Goal: Transaction & Acquisition: Purchase product/service

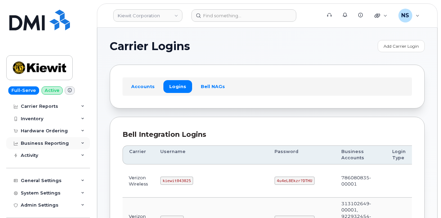
scroll to position [35, 0]
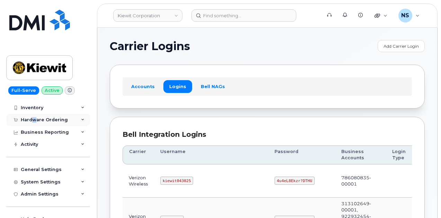
click at [34, 120] on div "Hardware Ordering" at bounding box center [44, 120] width 47 height 6
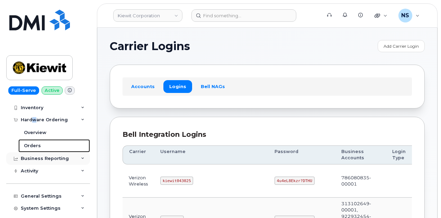
drag, startPoint x: 38, startPoint y: 146, endPoint x: 38, endPoint y: 154, distance: 7.6
click at [39, 146] on div "Orders" at bounding box center [32, 146] width 17 height 6
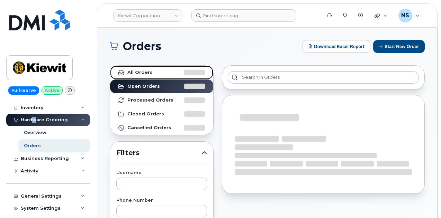
click at [161, 75] on link "All Orders" at bounding box center [161, 73] width 103 height 14
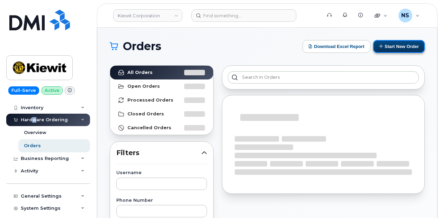
click at [399, 43] on button "Start New Order" at bounding box center [399, 46] width 52 height 13
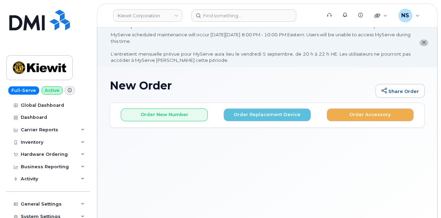
scroll to position [35, 0]
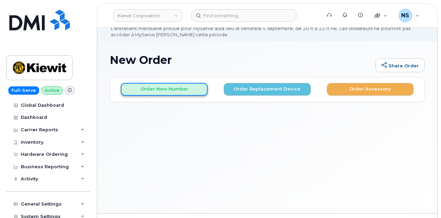
click at [175, 88] on button "Order New Number" at bounding box center [164, 89] width 87 height 13
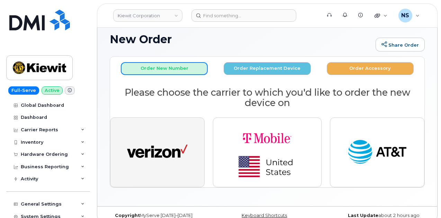
scroll to position [65, 0]
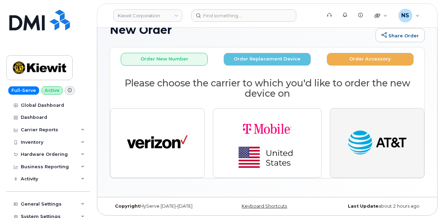
click at [356, 146] on img "button" at bounding box center [377, 143] width 61 height 31
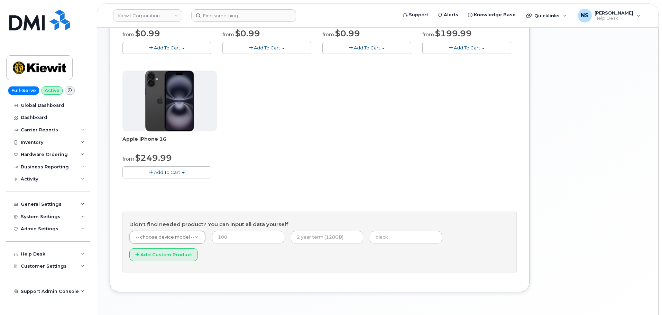
scroll to position [229, 0]
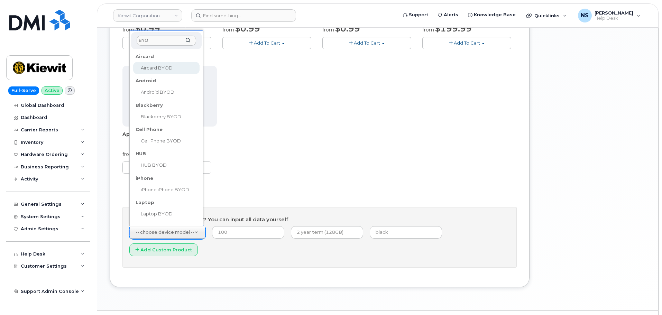
type input "BYOD"
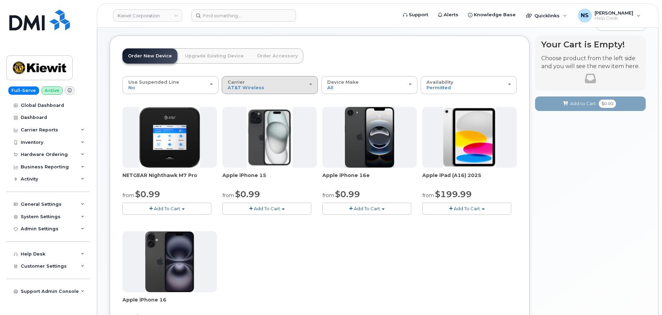
scroll to position [21, 0]
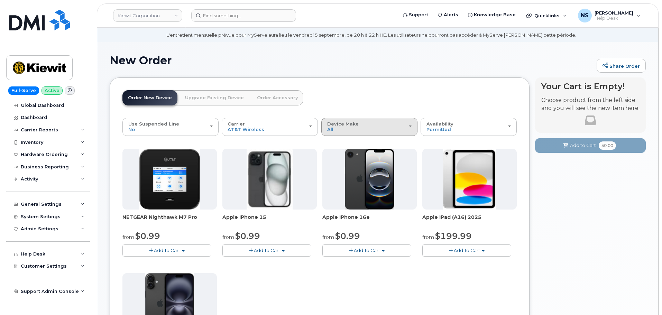
click at [344, 122] on span "Device Make" at bounding box center [342, 124] width 31 height 6
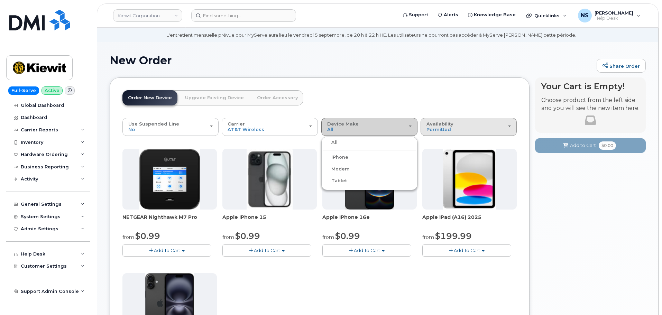
drag, startPoint x: 344, startPoint y: 122, endPoint x: 452, endPoint y: 131, distance: 108.0
click at [348, 123] on span "Device Make" at bounding box center [342, 124] width 31 height 6
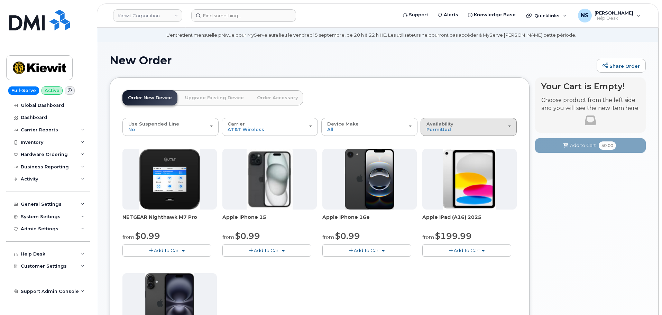
click at [440, 130] on div "Availability Permitted All" at bounding box center [469, 126] width 84 height 11
click at [440, 153] on div "All" at bounding box center [468, 154] width 93 height 8
click at [434, 154] on div at bounding box center [469, 179] width 94 height 61
click at [440, 128] on div "Availability Permitted All" at bounding box center [469, 126] width 84 height 11
click at [431, 153] on label "All" at bounding box center [429, 154] width 15 height 8
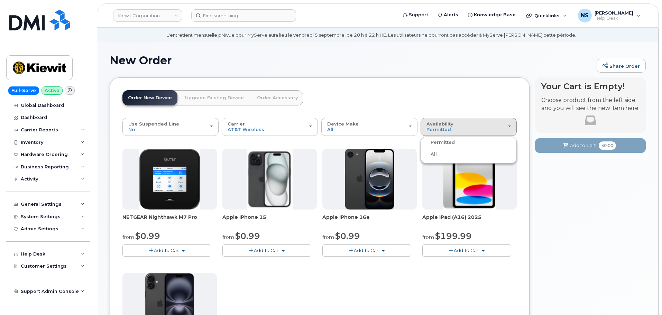
click at [0, 0] on input "All" at bounding box center [0, 0] width 0 height 0
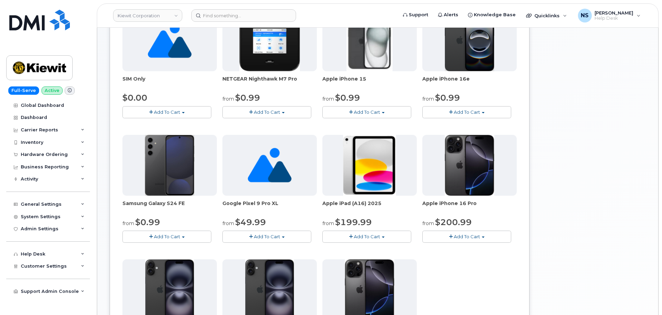
scroll to position [125, 0]
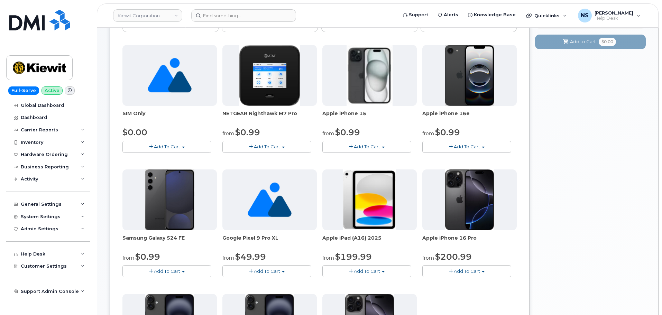
click at [266, 116] on span "NETGEAR Nighthawk M7 Pro" at bounding box center [269, 117] width 94 height 14
click at [266, 117] on span "NETGEAR Nighthawk M7 Pro" at bounding box center [269, 117] width 94 height 14
copy div "NETGEAR Nighthawk M7 Pro"
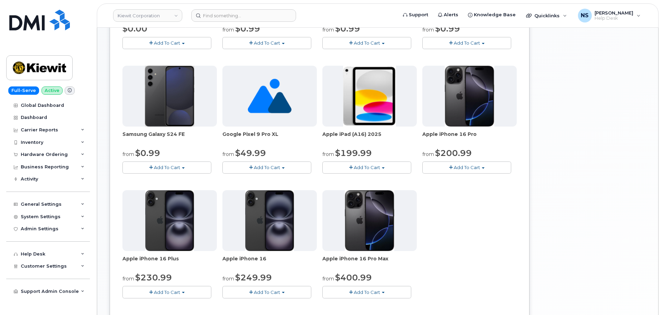
scroll to position [91, 0]
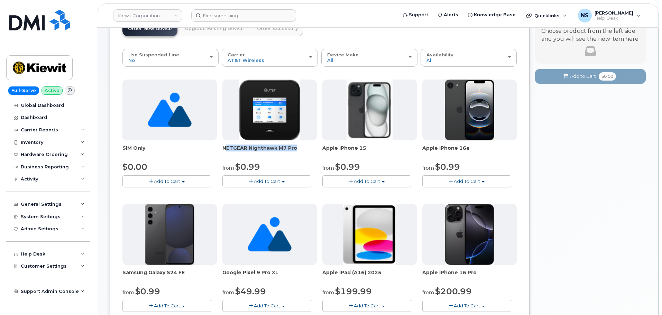
click at [271, 180] on span "Add To Cart" at bounding box center [267, 182] width 26 height 6
click at [440, 183] on div "Your Cart is Empty! Choose product from the left side and you will see the new …" at bounding box center [590, 284] width 111 height 553
click at [271, 182] on span "Add To Cart" at bounding box center [267, 182] width 26 height 6
click at [269, 195] on link "$0.99 - 2 Year Activation" at bounding box center [258, 194] width 69 height 9
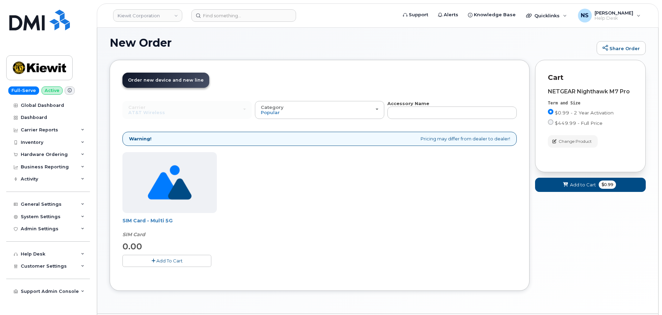
scroll to position [60, 0]
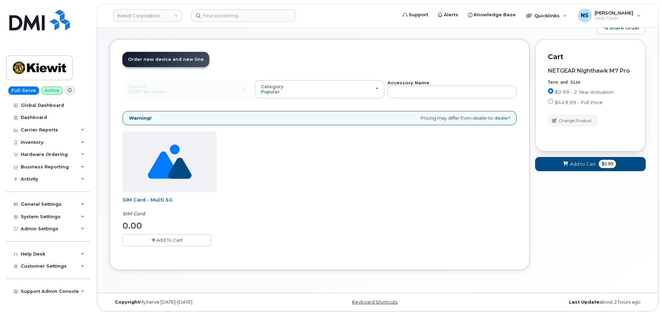
click at [182, 218] on button "Add To Cart" at bounding box center [166, 240] width 89 height 12
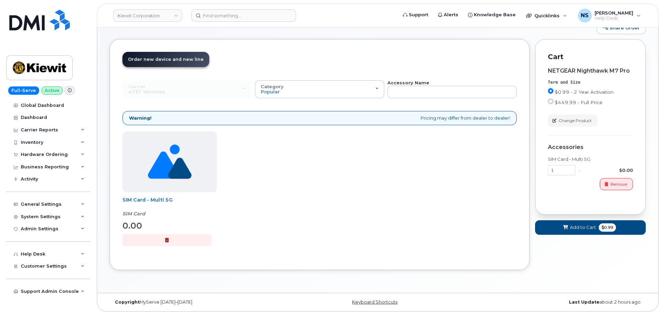
drag, startPoint x: 596, startPoint y: 238, endPoint x: 595, endPoint y: 235, distance: 3.9
click at [440, 218] on div "Cart active suspended Carrier Device Additional cost to upgrading the device Se…" at bounding box center [590, 143] width 111 height 208
drag, startPoint x: 594, startPoint y: 229, endPoint x: 594, endPoint y: 235, distance: 5.9
click at [440, 218] on button "Add to Cart $0.99" at bounding box center [590, 227] width 111 height 14
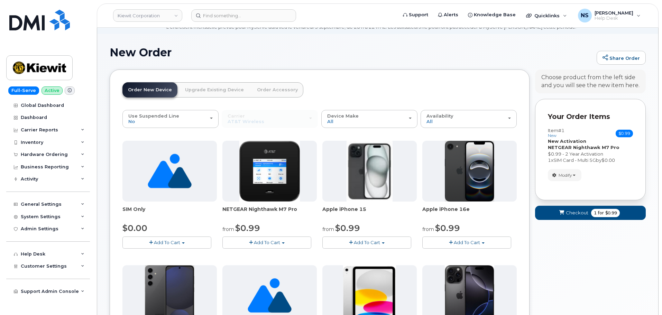
scroll to position [69, 0]
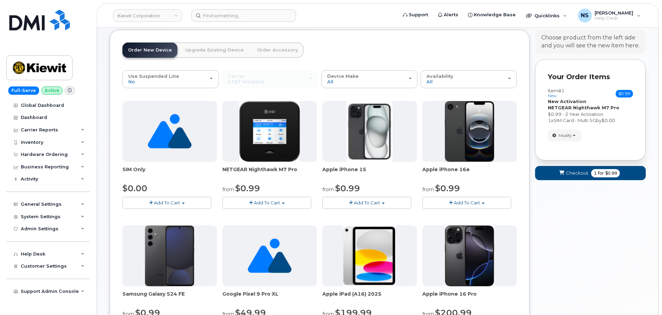
click at [277, 201] on span "Add To Cart" at bounding box center [267, 203] width 26 height 6
click at [264, 218] on link "$449.99 - Full Price" at bounding box center [258, 224] width 69 height 9
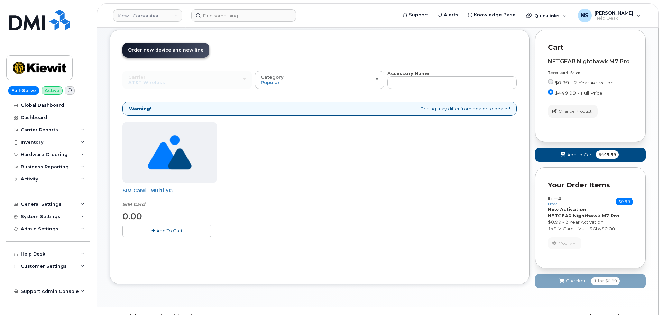
click at [440, 83] on input "$0.99 - 2 Year Activation" at bounding box center [551, 82] width 6 height 6
radio input "true"
click at [440, 76] on div "Term and Size" at bounding box center [590, 73] width 85 height 6
click at [440, 155] on span "Add to Cart" at bounding box center [583, 155] width 26 height 7
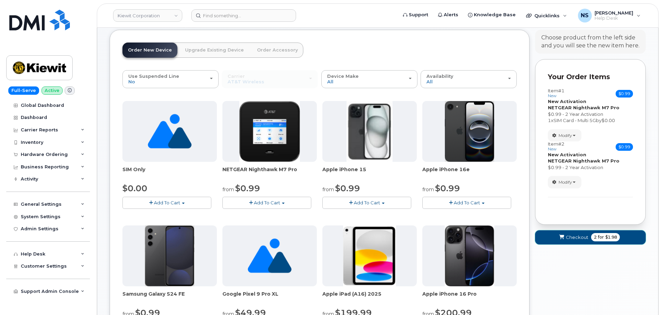
click at [440, 218] on span "for" at bounding box center [601, 237] width 9 height 6
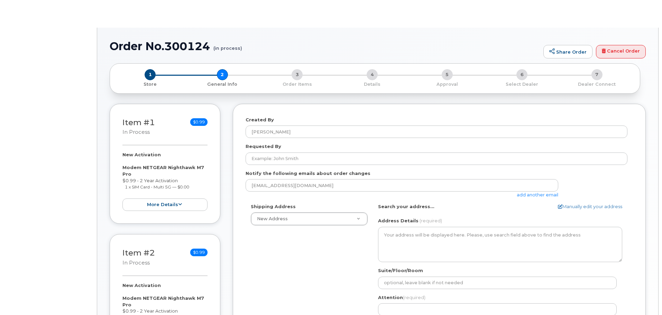
select select
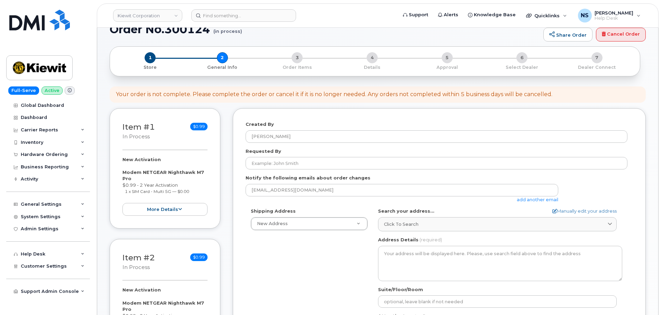
scroll to position [69, 0]
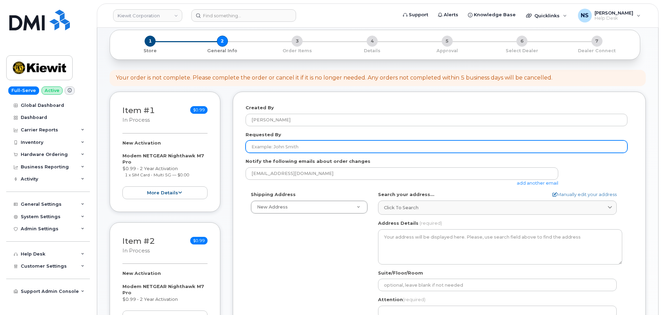
click at [276, 147] on input "Requested By" at bounding box center [437, 146] width 382 height 12
paste input "Emmanuel"
click at [300, 150] on input "Emmanuel" at bounding box center [437, 146] width 382 height 12
paste input "Soto Rojas"
type input "Emmanuel Soto Rojas"
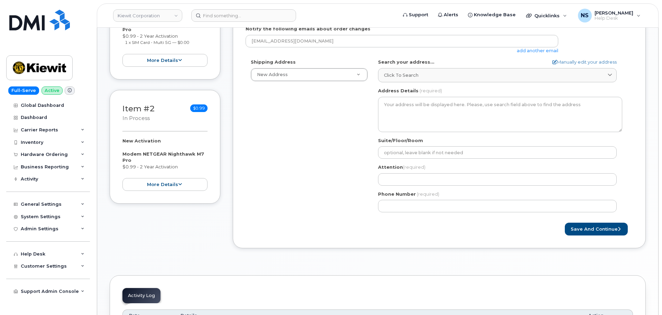
scroll to position [208, 0]
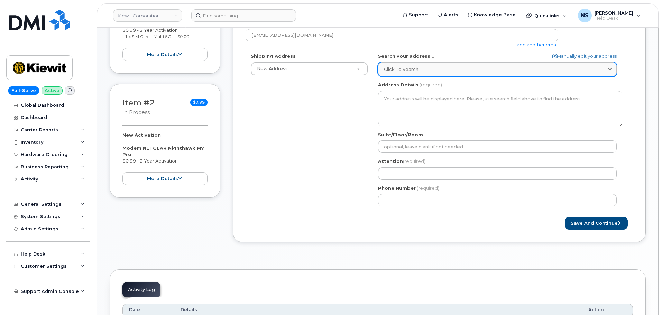
click at [406, 64] on link "Click to search" at bounding box center [497, 69] width 239 height 14
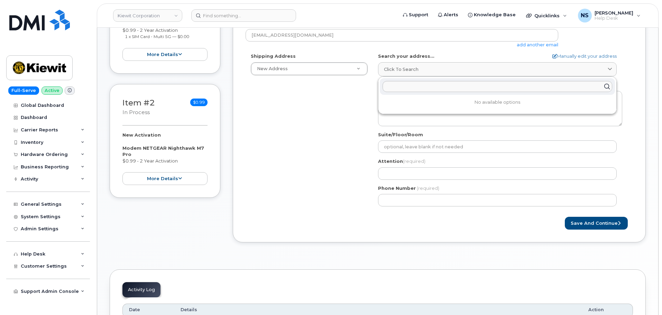
click at [277, 121] on div "Shipping Address New Address New Address 8880 Penrose Ln 4650 Business Center D…" at bounding box center [437, 132] width 382 height 159
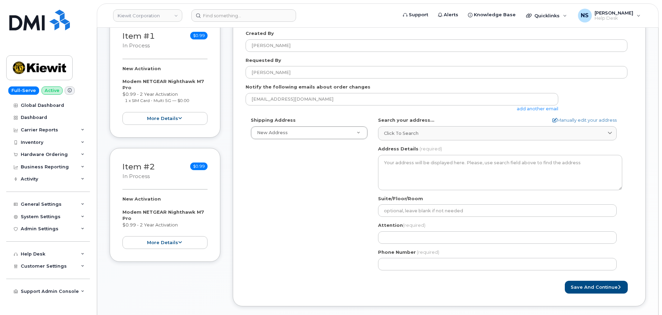
scroll to position [138, 0]
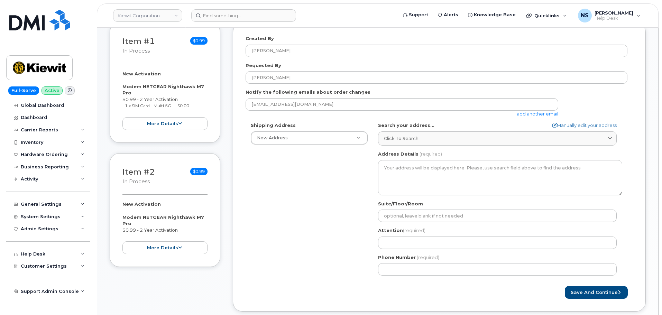
click at [545, 114] on link "add another email" at bounding box center [538, 114] width 42 height 6
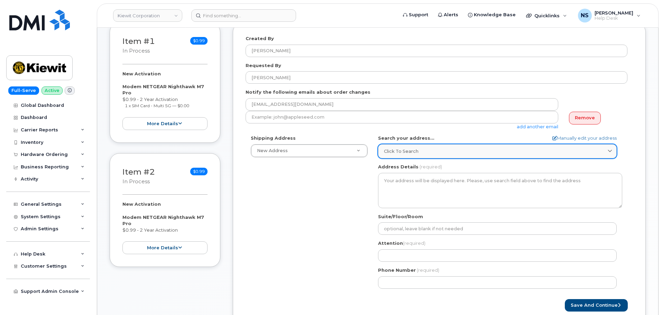
click at [402, 148] on span "Click to search" at bounding box center [401, 151] width 35 height 7
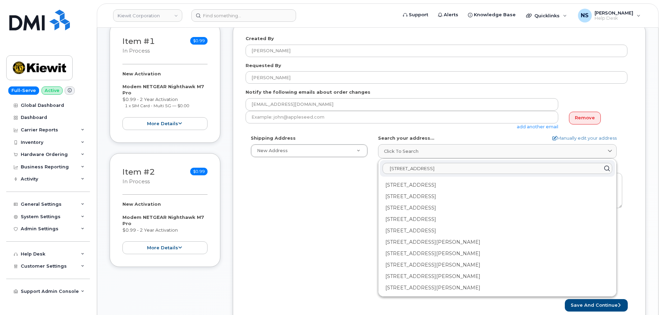
drag, startPoint x: 452, startPoint y: 172, endPoint x: 463, endPoint y: 172, distance: 11.4
click at [452, 172] on input "10655 Highway 23 Unit A 70037" at bounding box center [498, 168] width 230 height 11
click at [470, 170] on input "10655 Highway 23 Unit A 70037" at bounding box center [498, 168] width 230 height 11
paste input "6 Highway 23, Belle Chasse, L"
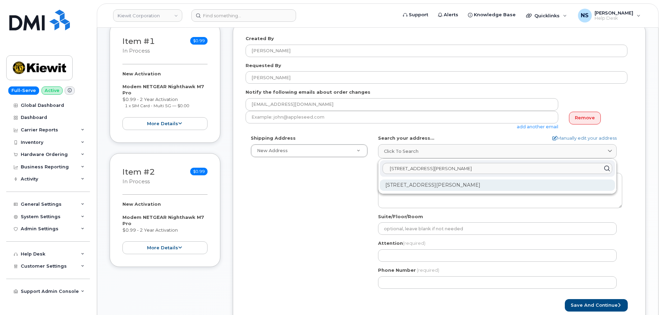
type input "10656 Highway 23, Belle Chasse, LA 70037"
click at [467, 186] on div "10656 Highway 23 Belle Chasse LA 70037-4342" at bounding box center [497, 185] width 235 height 11
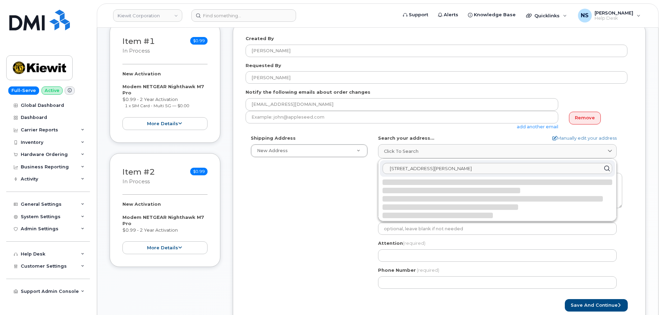
select select
type textarea "10656 Highway 23 BELLE CHASSE LA 70037-4342 UNITED STATES"
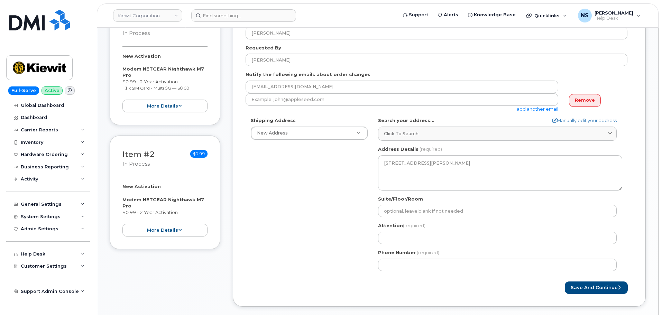
scroll to position [173, 0]
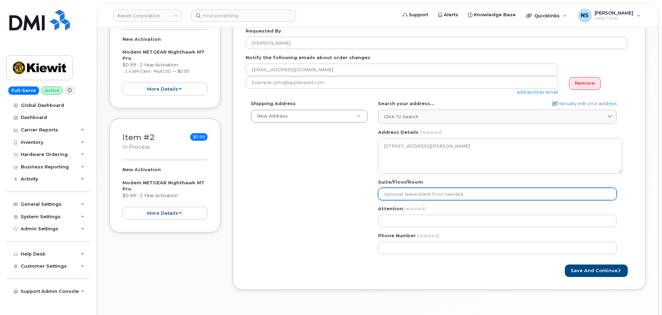
click at [398, 193] on input "Suite/Floor/Room" at bounding box center [497, 194] width 239 height 12
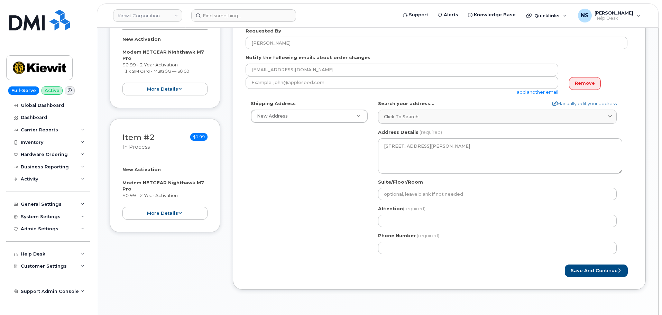
drag, startPoint x: 354, startPoint y: 207, endPoint x: 378, endPoint y: 199, distance: 25.3
click at [356, 207] on div "Shipping Address New Address New Address 8880 Penrose Ln 4650 Business Center D…" at bounding box center [437, 179] width 382 height 159
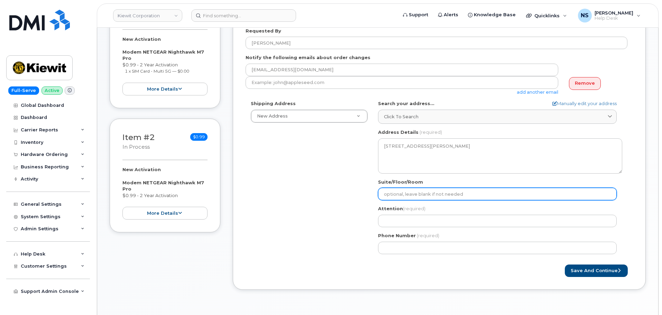
click at [389, 192] on input "Suite/Floor/Room" at bounding box center [497, 194] width 239 height 12
select select
type input "U"
select select
type input "Un"
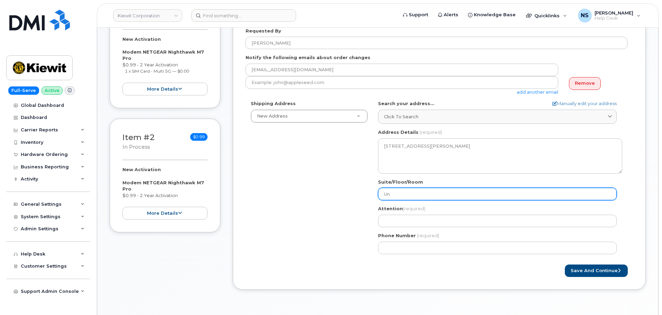
select select
type input "Uni"
select select
type input "Unit"
select select
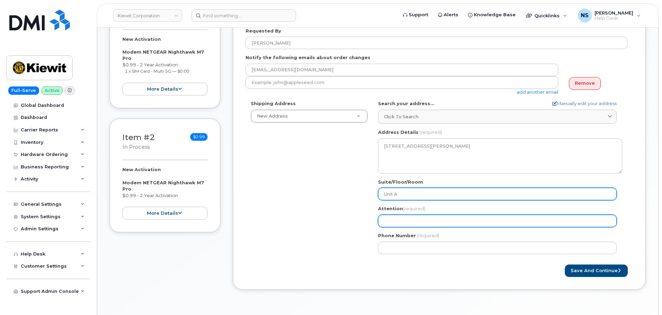
type input "Unit A"
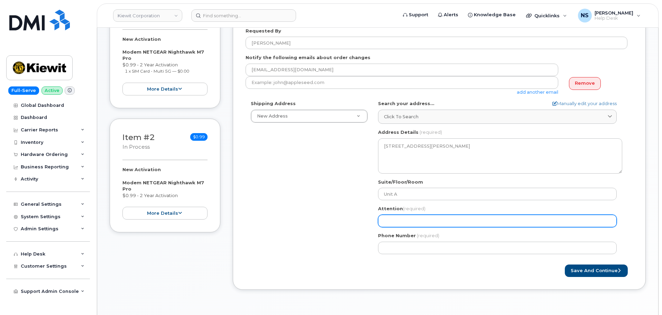
drag, startPoint x: 398, startPoint y: 218, endPoint x: 395, endPoint y: 212, distance: 6.7
click at [399, 218] on input "Attention (required)" at bounding box center [497, 221] width 239 height 12
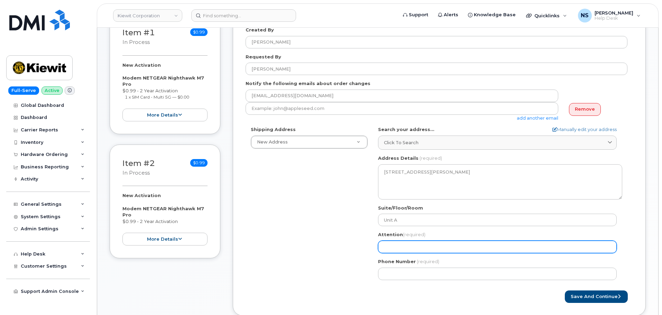
scroll to position [104, 0]
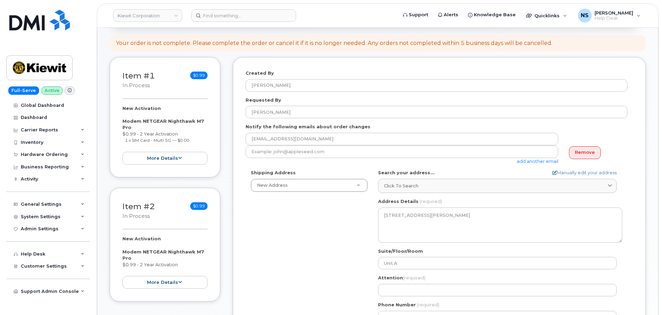
click at [294, 106] on div "Requested By Emmanuel Soto Rojas" at bounding box center [440, 108] width 388 height 22
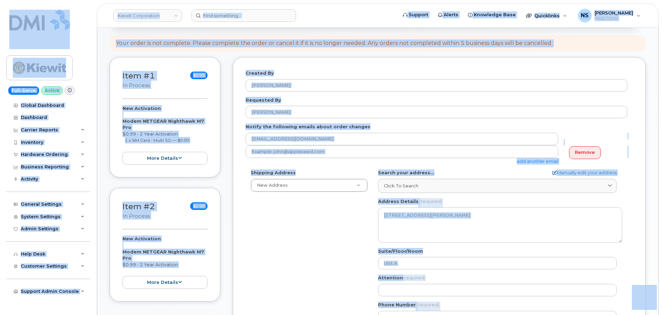
drag, startPoint x: 302, startPoint y: 216, endPoint x: 302, endPoint y: 190, distance: 26.6
click at [302, 216] on div "Shipping Address New Address New Address 8880 Penrose Ln 4650 Business Center D…" at bounding box center [437, 249] width 382 height 159
click at [308, 228] on div "Shipping Address New Address New Address 8880 Penrose Ln 4650 Business Center D…" at bounding box center [437, 249] width 382 height 159
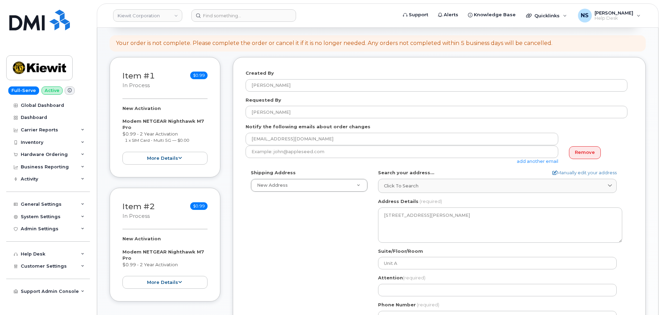
click at [308, 228] on div "Shipping Address New Address New Address 8880 Penrose Ln 4650 Business Center D…" at bounding box center [437, 249] width 382 height 159
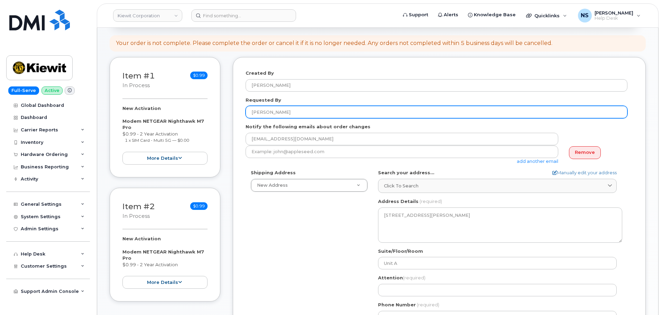
click at [291, 110] on input "[PERSON_NAME]" at bounding box center [437, 112] width 382 height 12
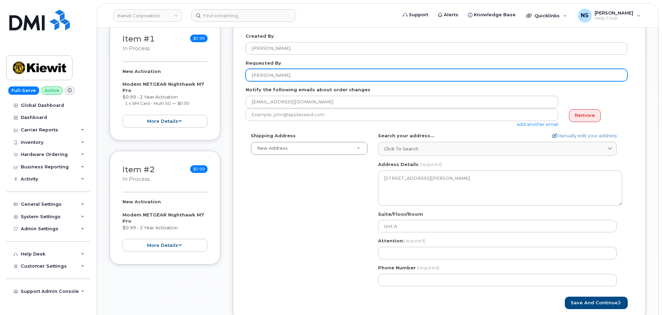
scroll to position [208, 0]
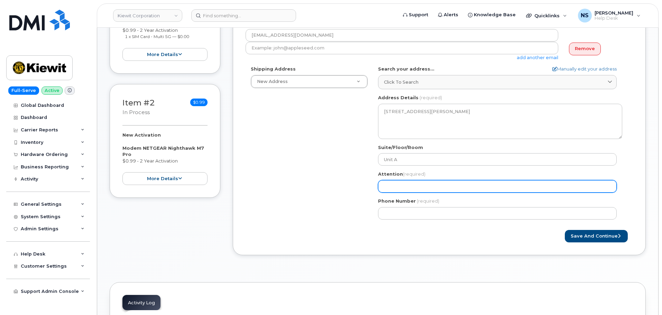
drag, startPoint x: 384, startPoint y: 197, endPoint x: 388, endPoint y: 188, distance: 9.4
click at [384, 193] on div "LA Belle Chasse Search your address... Manually edit your address Click to sear…" at bounding box center [500, 145] width 255 height 159
drag, startPoint x: 389, startPoint y: 188, endPoint x: 382, endPoint y: 197, distance: 11.6
click at [389, 188] on input "Attention (required)" at bounding box center [497, 186] width 239 height 12
paste input "[PERSON_NAME]"
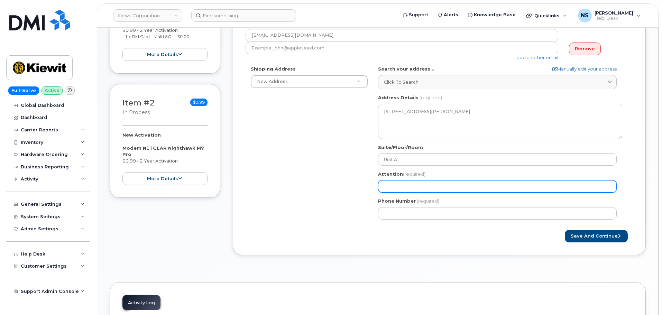
select select
type input "[PERSON_NAME]"
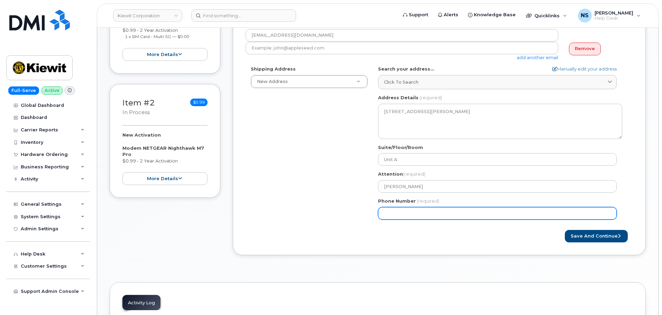
click at [410, 212] on input "Phone Number" at bounding box center [497, 213] width 239 height 12
drag, startPoint x: 393, startPoint y: 219, endPoint x: 419, endPoint y: 221, distance: 26.4
click at [393, 218] on input "Phone Number" at bounding box center [497, 213] width 239 height 12
paste input "2245734785"
select select
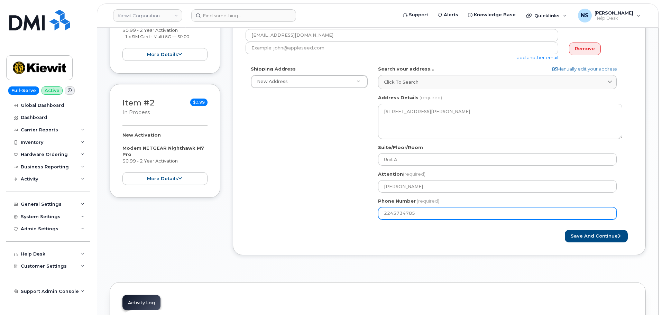
type input "2245734785"
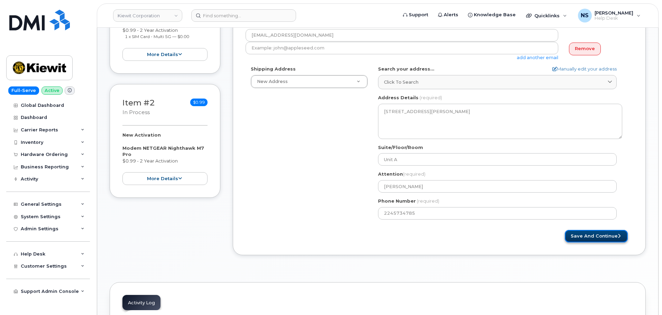
click at [583, 242] on button "Save and Continue" at bounding box center [596, 236] width 63 height 13
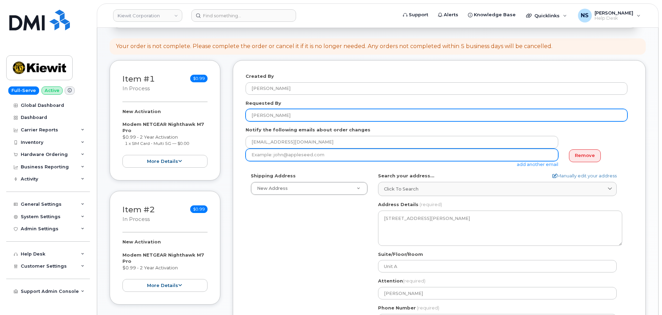
scroll to position [69, 0]
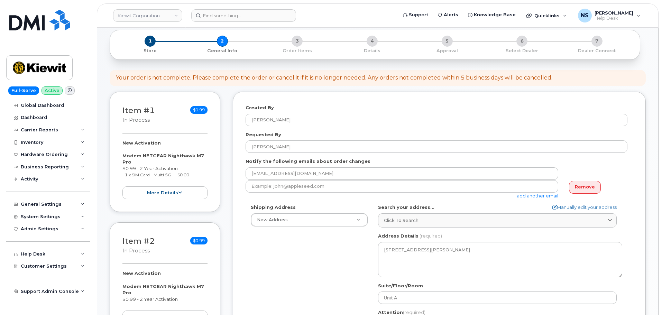
click at [341, 246] on div "Shipping Address New Address New Address 8880 Penrose Ln 4650 Business Center D…" at bounding box center [437, 283] width 382 height 159
drag, startPoint x: 330, startPoint y: 204, endPoint x: 333, endPoint y: 199, distance: 5.3
click at [330, 203] on form "Created By Noah Shelton Requested By Emmanuel Soto Rojas Notify the following e…" at bounding box center [440, 242] width 388 height 276
click at [334, 194] on div "add another email" at bounding box center [405, 189] width 318 height 19
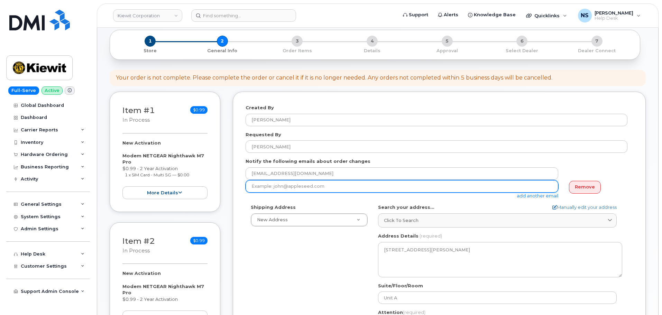
drag, startPoint x: 281, startPoint y: 191, endPoint x: 314, endPoint y: 192, distance: 32.9
click at [281, 191] on input "email" at bounding box center [402, 186] width 313 height 12
paste input "EJSOTO@WEEKSMARINE.COM"
type input "EJSOTO@WEEKSMARINE.COM"
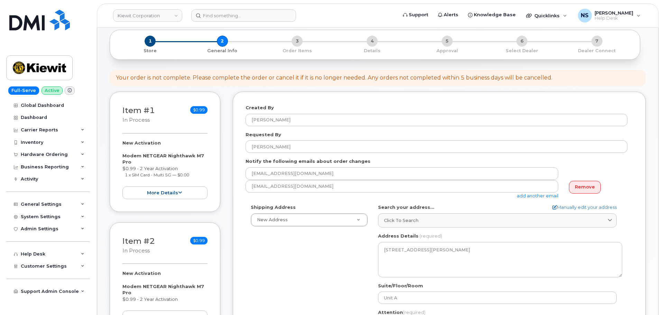
drag, startPoint x: 302, startPoint y: 280, endPoint x: 361, endPoint y: 228, distance: 78.7
click at [307, 276] on div "Shipping Address New Address New Address 8880 Penrose Ln 4650 Business Center D…" at bounding box center [437, 283] width 382 height 159
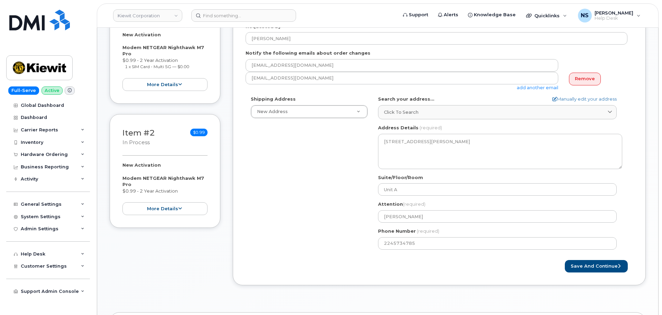
scroll to position [277, 0]
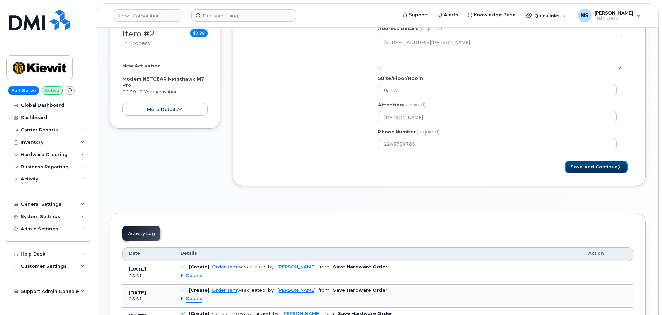
click at [594, 171] on button "Save and Continue" at bounding box center [596, 167] width 63 height 13
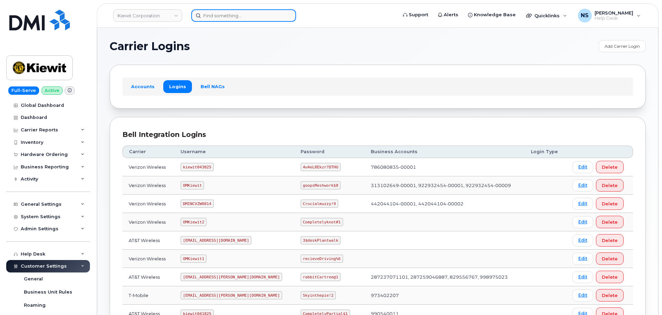
click at [236, 17] on input at bounding box center [243, 15] width 105 height 12
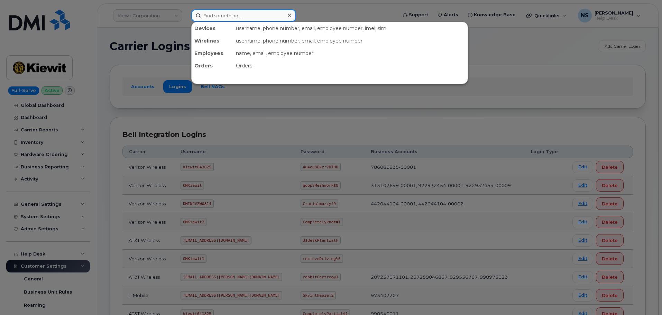
paste input "Emmanuel Soto Rojas"
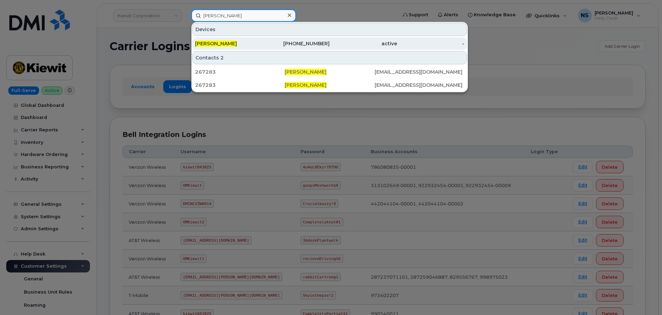
type input "Emmanuel Soto Rojas"
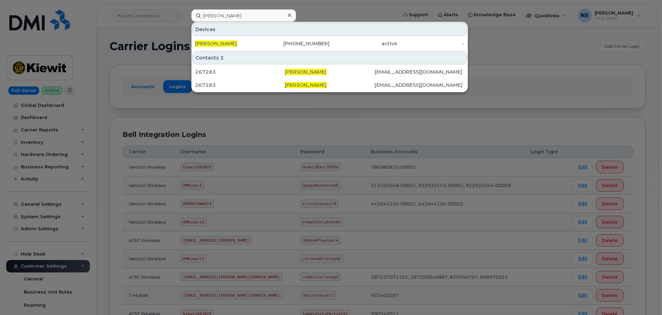
drag, startPoint x: 262, startPoint y: 45, endPoint x: 251, endPoint y: 33, distance: 16.4
click at [262, 45] on div "EMMANUEL SOTO ROJAS" at bounding box center [228, 43] width 67 height 7
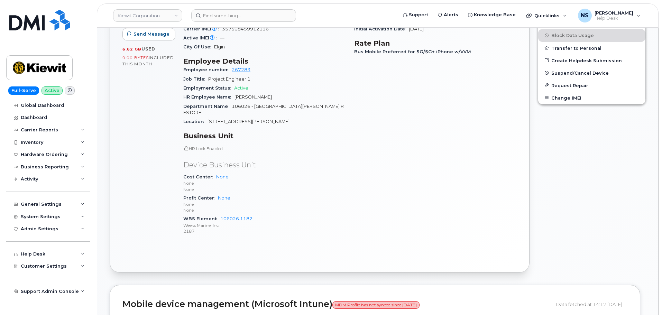
scroll to position [277, 0]
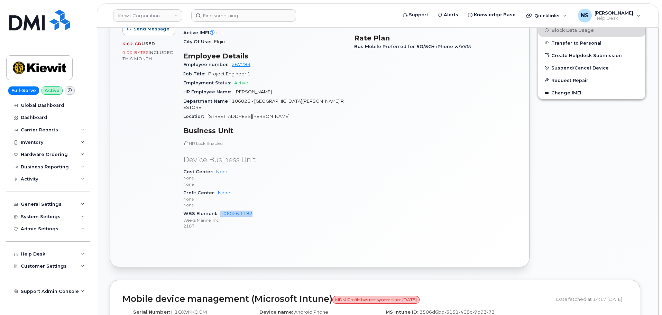
drag, startPoint x: 248, startPoint y: 217, endPoint x: 220, endPoint y: 222, distance: 28.8
click at [220, 213] on div "WBS Element 106026.1182 Weeks Marine, Inc. 2187" at bounding box center [264, 219] width 163 height 21
click at [283, 213] on div "WBS Element 106026.1182 Weeks Marine, Inc. 2187" at bounding box center [264, 219] width 163 height 21
drag, startPoint x: 256, startPoint y: 216, endPoint x: 219, endPoint y: 213, distance: 36.8
click at [219, 213] on div "WBS Element 106026.1182 Weeks Marine, Inc. 2187" at bounding box center [264, 219] width 163 height 21
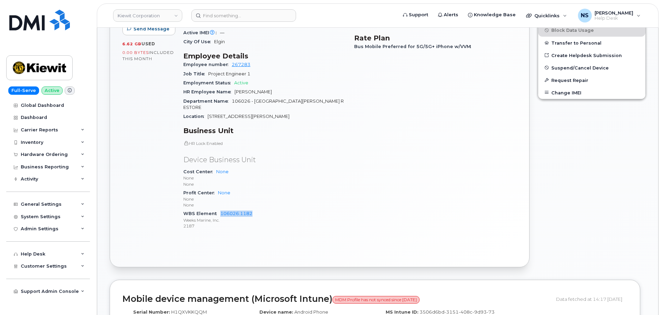
copy link "106026.1182"
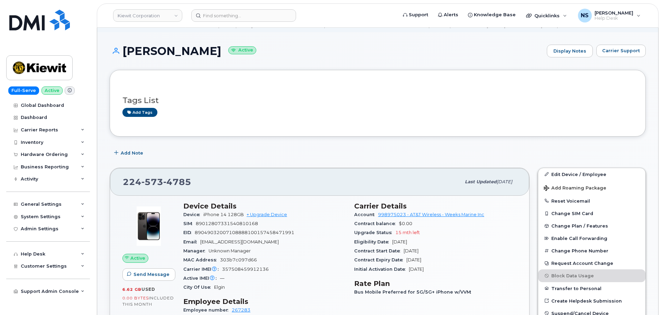
scroll to position [0, 0]
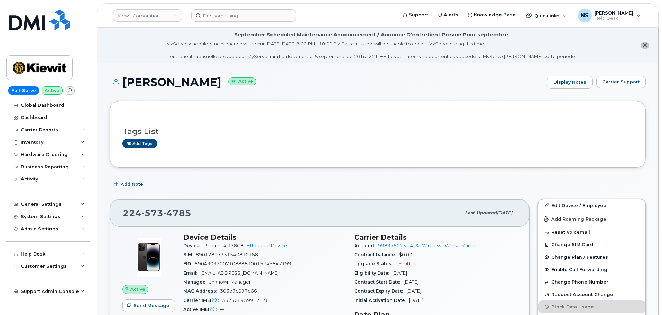
click at [227, 88] on h1 "EMMANUEL SOTO ROJAS Active" at bounding box center [327, 82] width 434 height 12
copy h1 "EMMANUEL SOTO ROJAS"
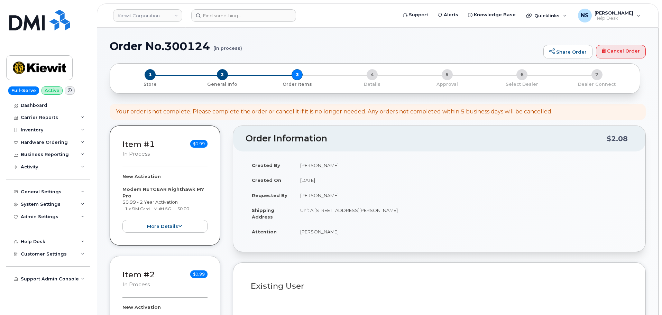
select select
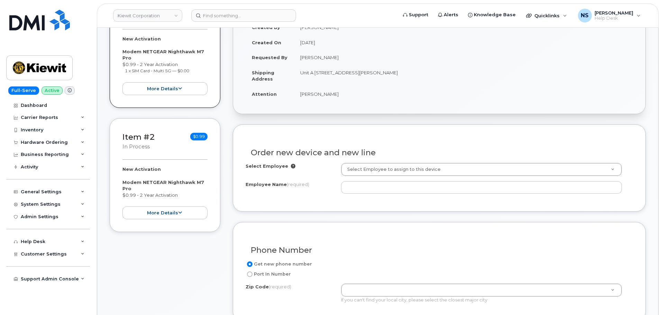
scroll to position [208, 0]
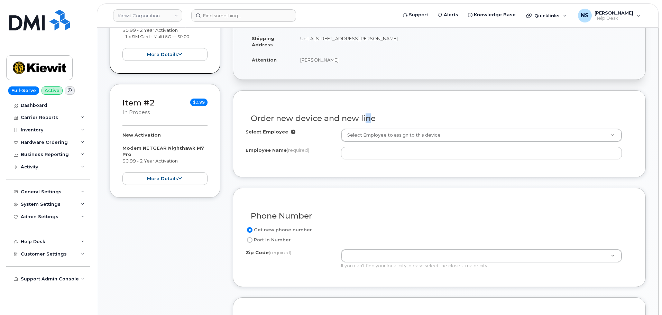
click at [365, 126] on div "Order new device and new line" at bounding box center [440, 115] width 388 height 25
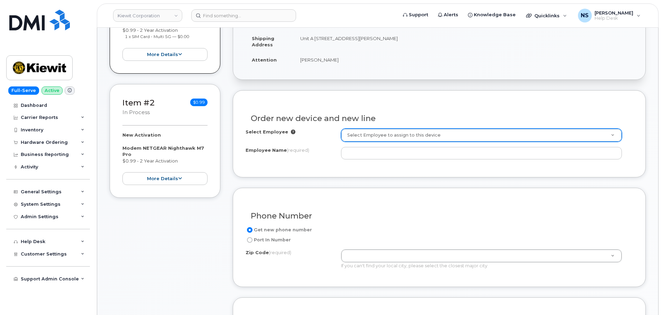
click at [366, 140] on div "Select Employee to assign to this device" at bounding box center [481, 135] width 281 height 13
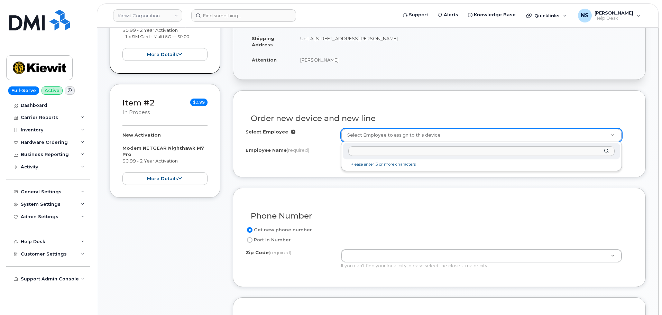
click at [386, 154] on input "text" at bounding box center [481, 151] width 266 height 10
paste input "[PERSON_NAME]"
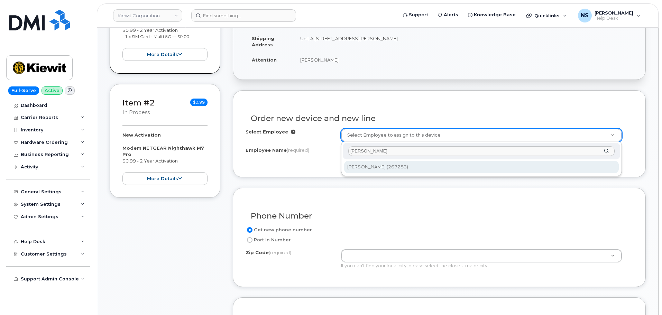
type input "[PERSON_NAME]"
type input "2150923"
type input "[PERSON_NAME]"
type input "[STREET_ADDRESS][PERSON_NAME]"
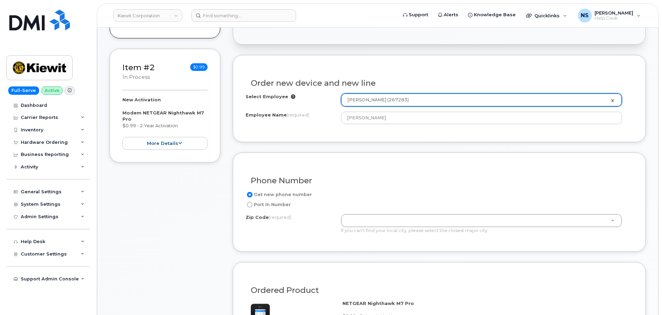
scroll to position [311, 0]
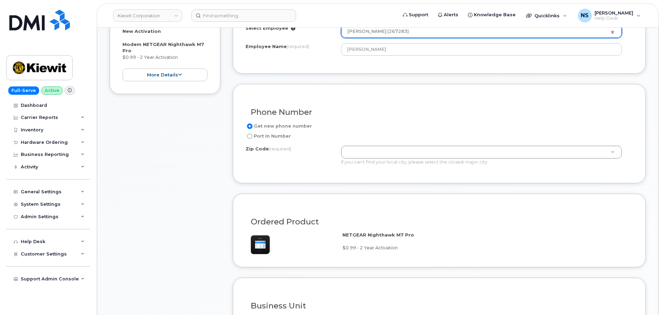
drag, startPoint x: 372, startPoint y: 152, endPoint x: 378, endPoint y: 154, distance: 6.2
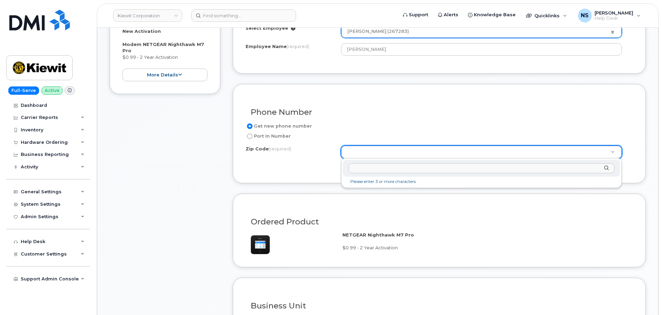
click at [369, 169] on input "Zip Code (required)" at bounding box center [481, 168] width 266 height 10
paste input "70037"
type input "70037"
drag, startPoint x: 373, startPoint y: 184, endPoint x: 391, endPoint y: 207, distance: 28.6
type input "70037 (Belle Chasse, [GEOGRAPHIC_DATA])"
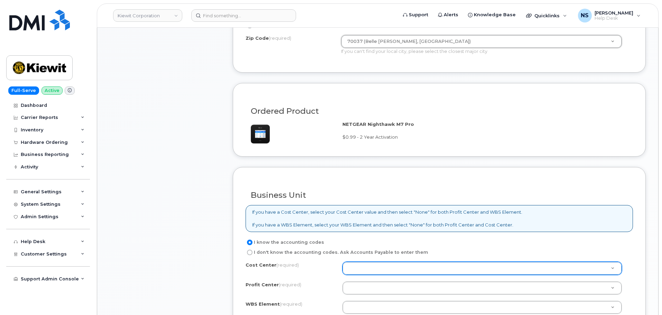
scroll to position [484, 0]
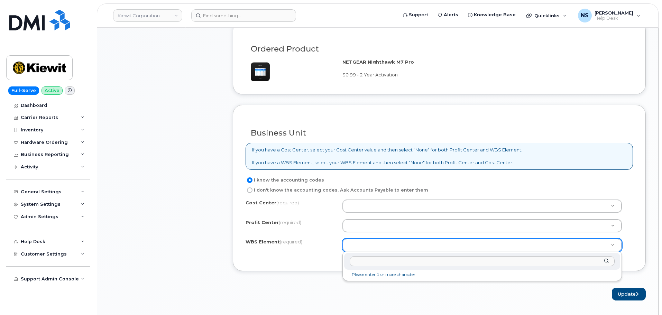
paste input "70037"
click at [356, 260] on input "70037" at bounding box center [482, 261] width 265 height 10
drag, startPoint x: 365, startPoint y: 260, endPoint x: 324, endPoint y: 257, distance: 40.6
click at [318, 256] on body "Kiewit Corporation Support Alerts Knowledge Base Quicklinks Suspend / Cancel De…" at bounding box center [331, 97] width 662 height 1162
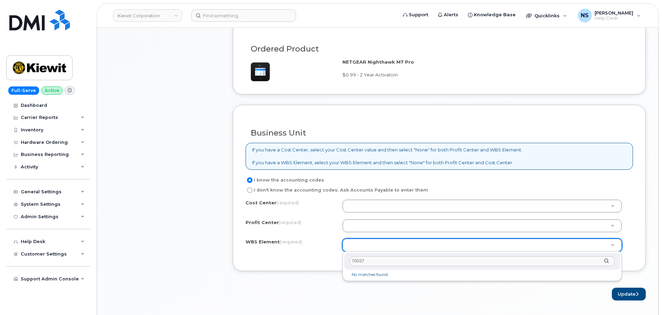
paste input "106026.1182"
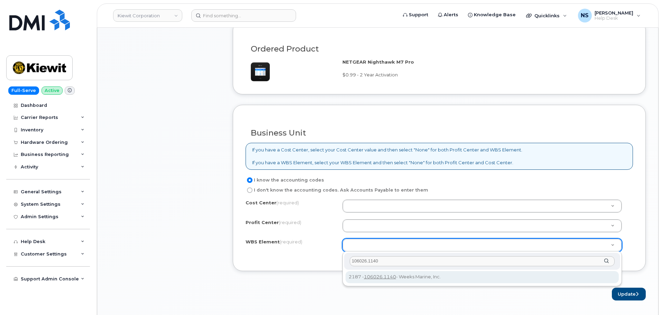
type input "106026.1140"
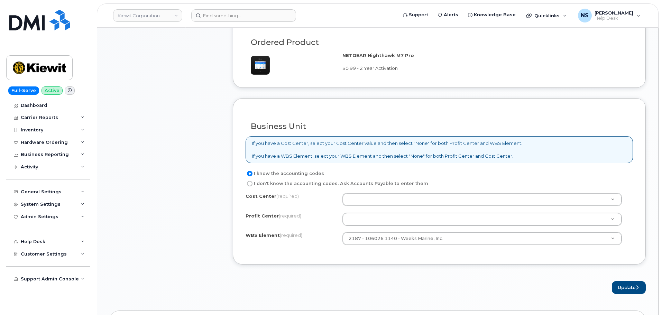
scroll to position [588, 0]
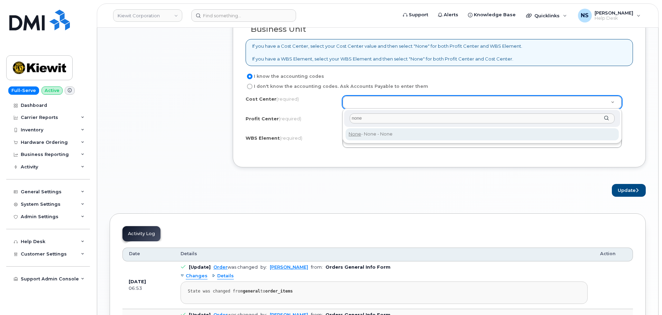
type input "none"
drag, startPoint x: 379, startPoint y: 138, endPoint x: 380, endPoint y: 128, distance: 10.8
type input "None"
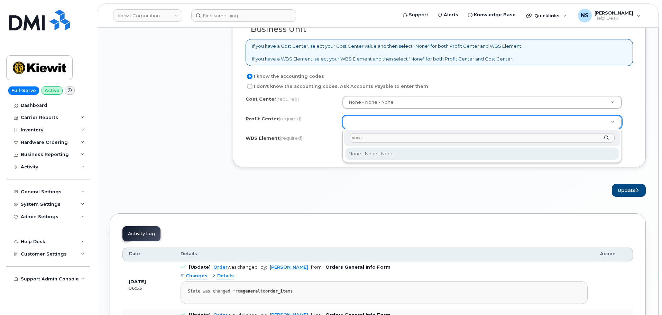
type input "none"
drag, startPoint x: 376, startPoint y: 156, endPoint x: 392, endPoint y: 194, distance: 41.0
select select "None"
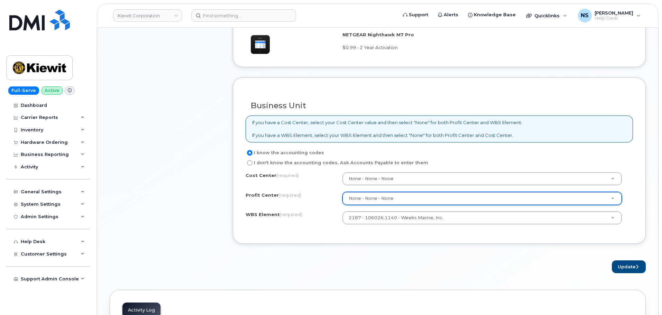
scroll to position [519, 0]
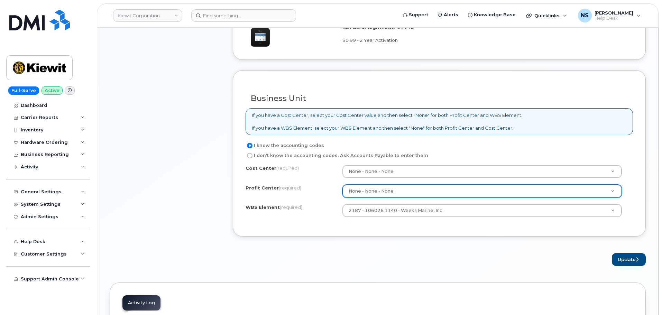
click at [616, 252] on form "Existing User Additional cost to upgrading the device Selected device is Eligib…" at bounding box center [439, 22] width 413 height 487
drag, startPoint x: 620, startPoint y: 255, endPoint x: 602, endPoint y: 258, distance: 18.2
click at [621, 255] on button "Update" at bounding box center [629, 259] width 34 height 13
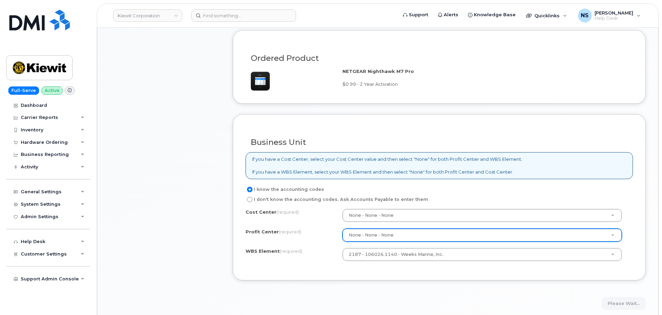
scroll to position [588, 0]
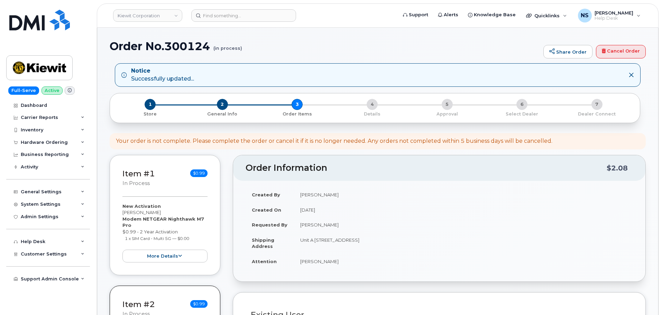
select select
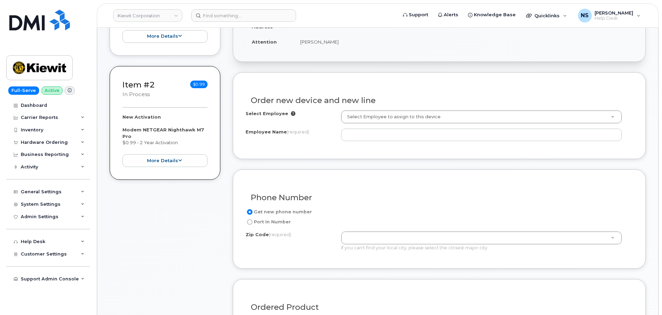
scroll to position [243, 0]
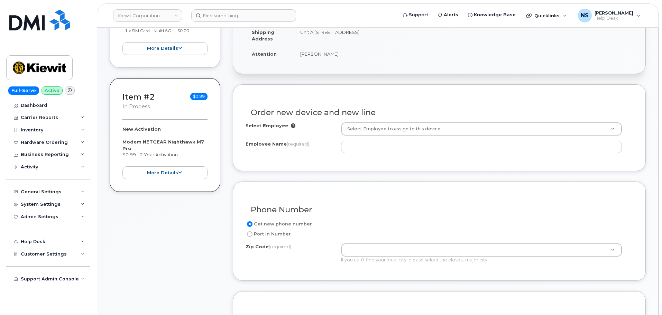
click at [371, 138] on div "Select Employee Select Employee to assign to this device Employee Name (require…" at bounding box center [440, 137] width 388 height 31
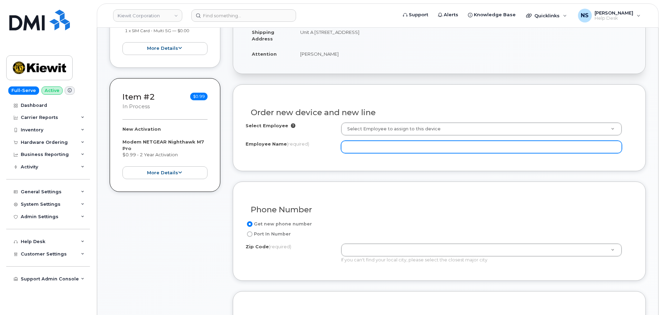
click at [370, 149] on input "Employee Name (required)" at bounding box center [481, 147] width 281 height 12
paste input "[PERSON_NAME]"
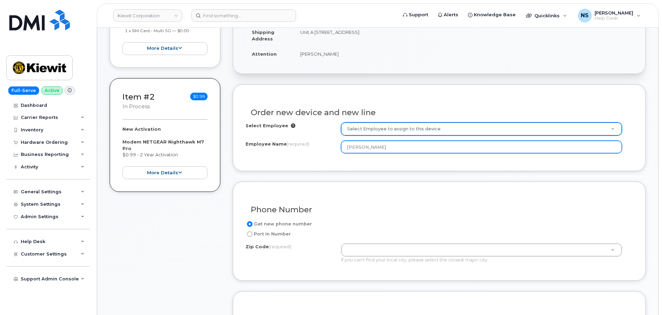
type input "[PERSON_NAME]"
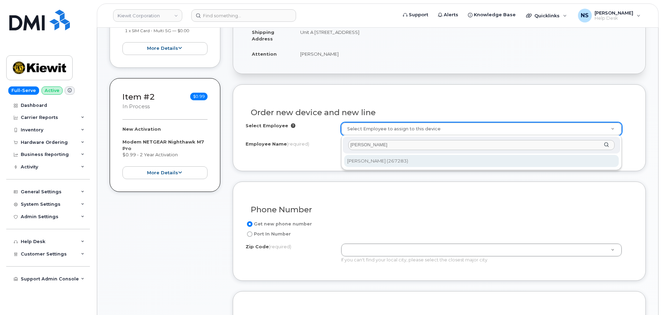
type input "[PERSON_NAME]"
type input "2150923"
type input "[PERSON_NAME]"
type input "[STREET_ADDRESS][PERSON_NAME]"
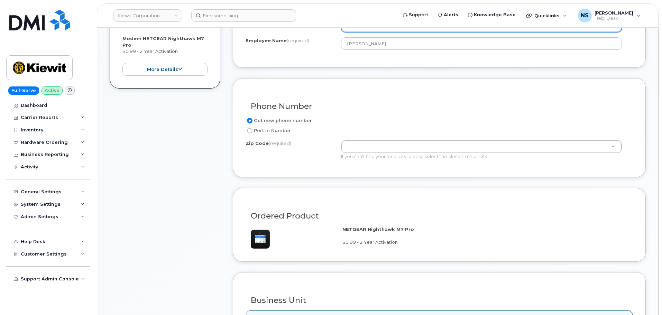
scroll to position [347, 0]
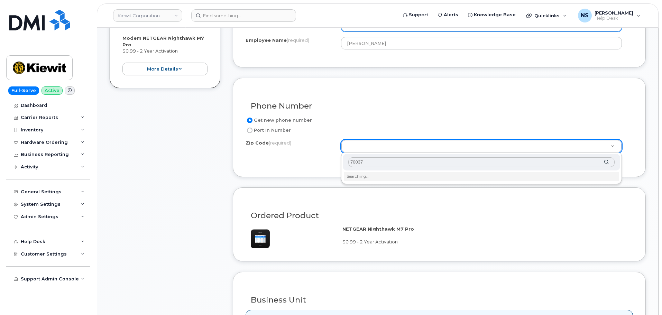
click at [380, 161] on input "70037" at bounding box center [481, 162] width 266 height 10
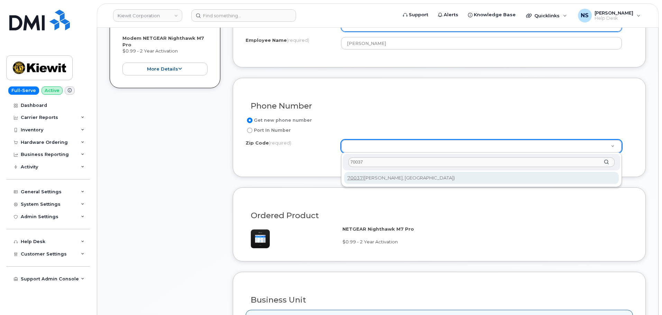
type input "70037"
type input "70037 (Belle Chasse, [GEOGRAPHIC_DATA])"
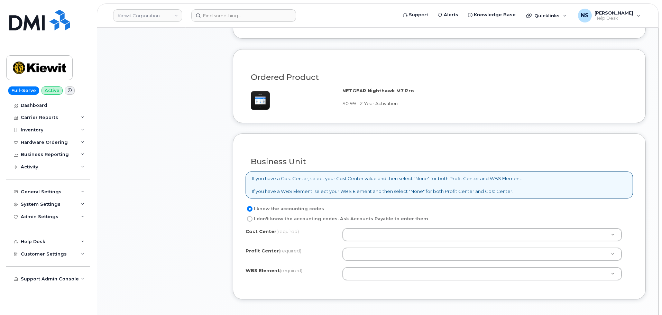
scroll to position [555, 0]
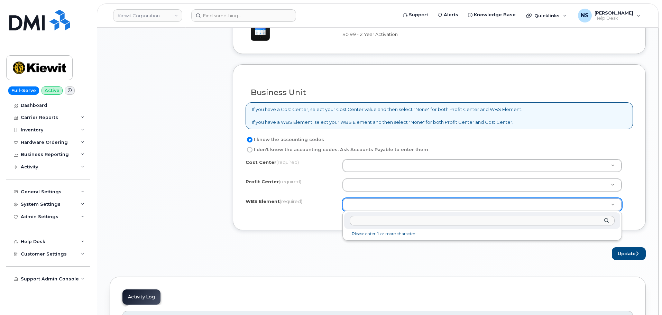
paste input "106026.1182"
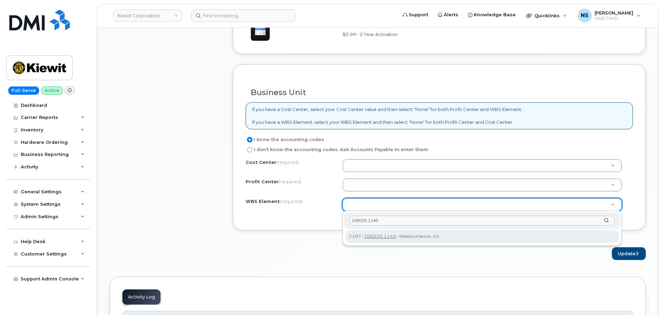
type input "106026.1140"
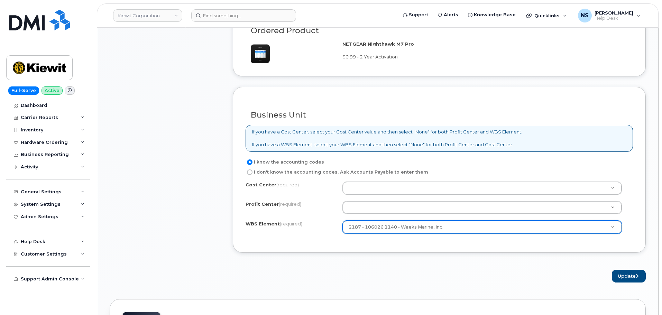
scroll to position [520, 0]
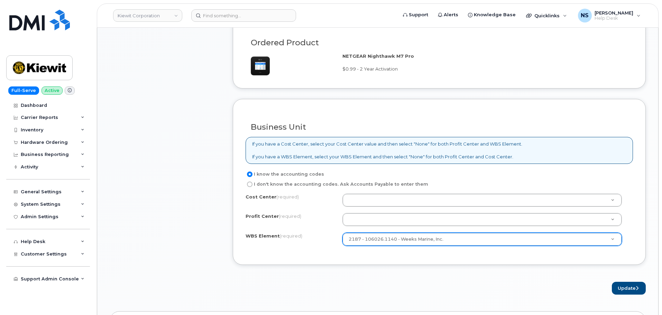
drag, startPoint x: 371, startPoint y: 171, endPoint x: 375, endPoint y: 194, distance: 23.6
click at [371, 173] on div "I know the accounting codes" at bounding box center [437, 174] width 382 height 8
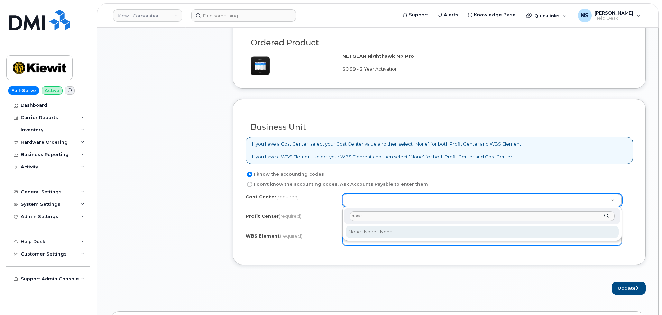
type input "none"
type input "None"
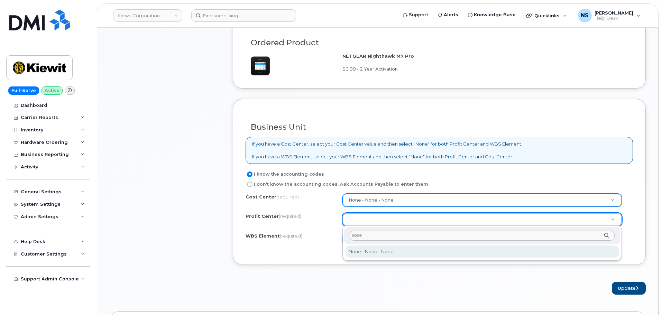
type input "none"
drag, startPoint x: 384, startPoint y: 251, endPoint x: 369, endPoint y: 230, distance: 25.1
select select "None"
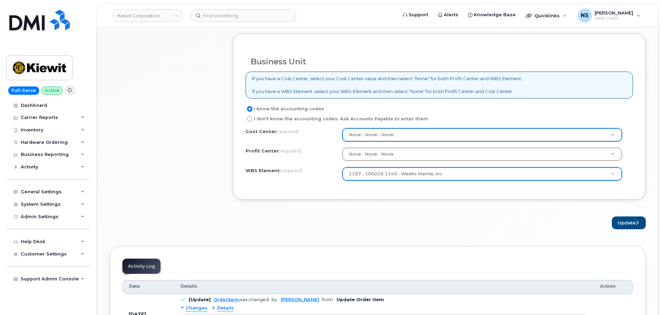
scroll to position [693, 0]
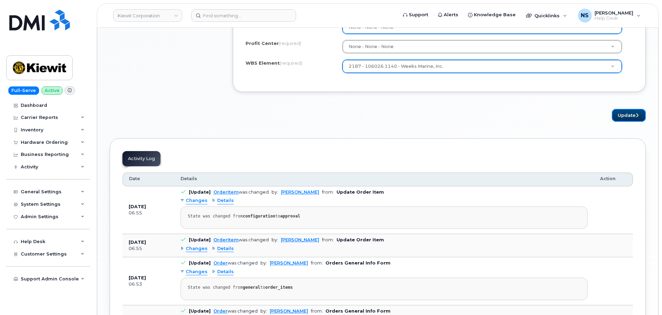
click at [618, 111] on button "Update" at bounding box center [629, 115] width 34 height 13
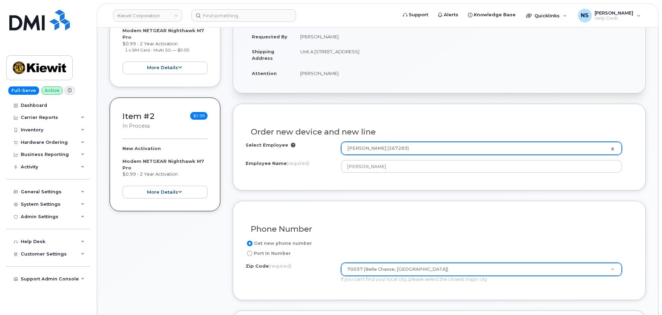
scroll to position [174, 0]
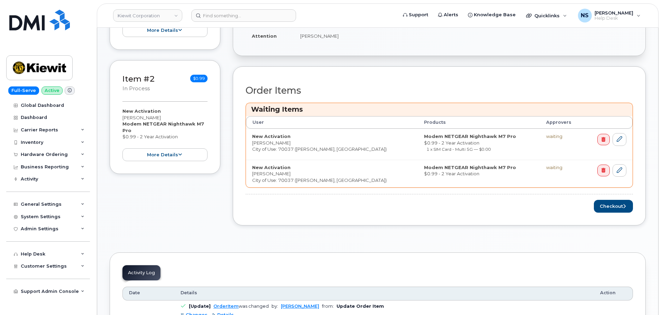
scroll to position [208, 0]
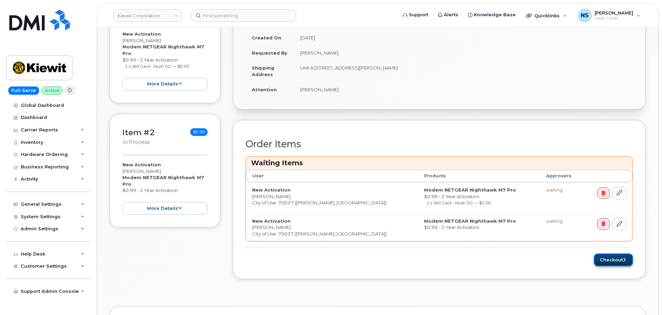
click at [607, 257] on button "Checkout" at bounding box center [613, 260] width 39 height 13
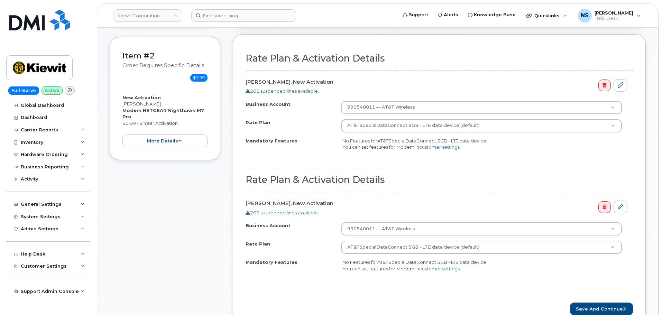
scroll to position [312, 0]
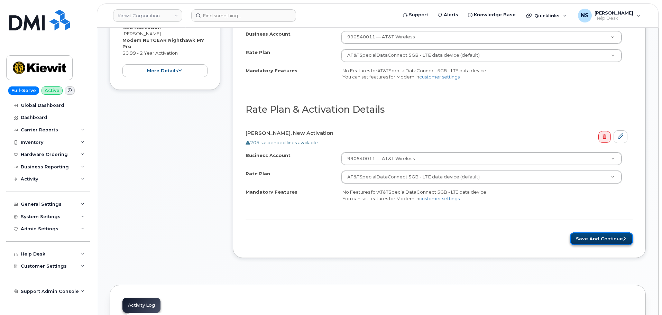
click at [593, 239] on button "Save and Continue" at bounding box center [601, 239] width 63 height 13
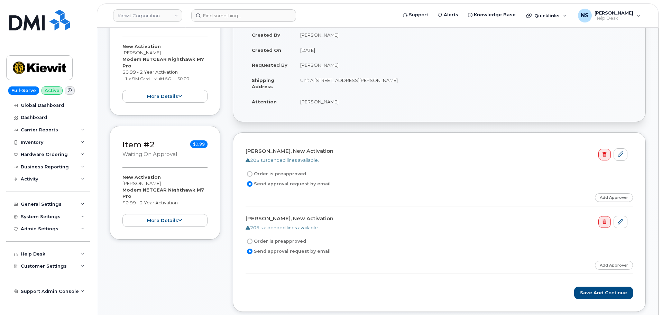
scroll to position [208, 0]
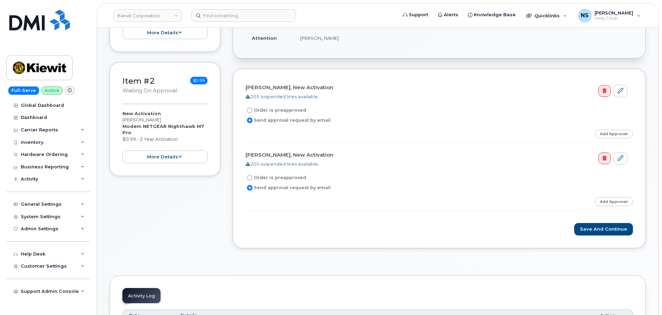
click at [279, 178] on label "Order is preapproved" at bounding box center [276, 178] width 61 height 8
click at [253, 178] on input "Order is preapproved" at bounding box center [250, 178] width 6 height 6
radio input "true"
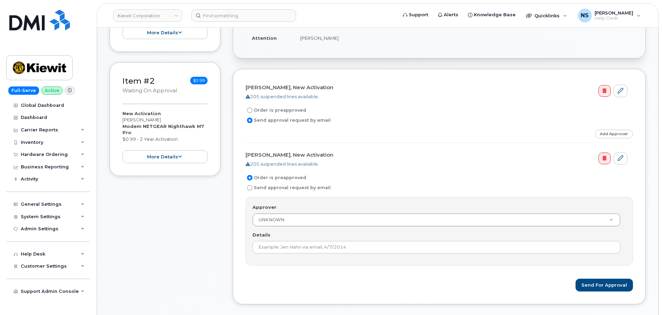
click at [267, 107] on label "Order is preapproved" at bounding box center [276, 110] width 61 height 8
click at [253, 108] on input "Order is preapproved" at bounding box center [250, 111] width 6 height 6
radio input "true"
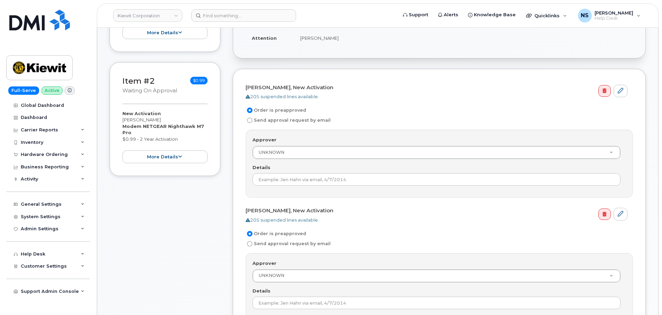
click at [267, 246] on label "Send approval request by email" at bounding box center [288, 244] width 85 height 8
click at [253, 246] on input "Send approval request by email" at bounding box center [250, 244] width 6 height 6
radio input "true"
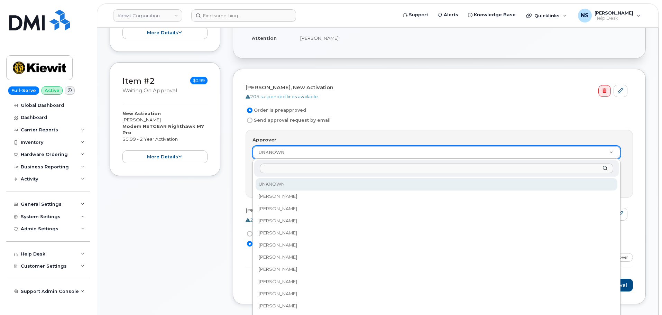
type input "A"
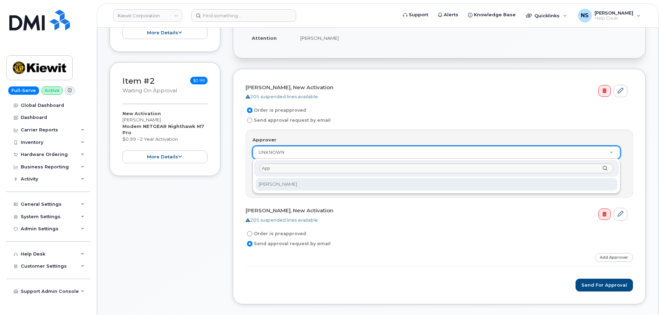
type input "Ap"
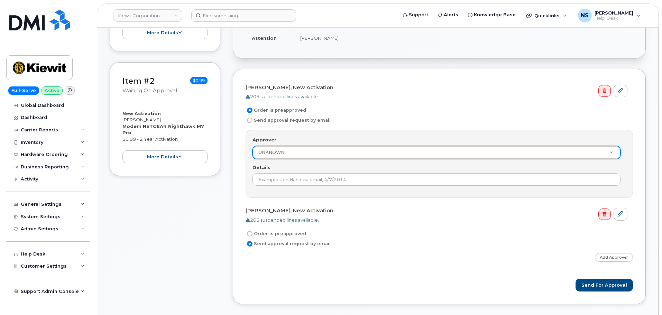
drag, startPoint x: 313, startPoint y: 118, endPoint x: 295, endPoint y: 136, distance: 25.4
click at [312, 119] on label "Send approval request by email" at bounding box center [288, 120] width 85 height 8
click at [301, 120] on label "Send approval request by email" at bounding box center [288, 120] width 85 height 8
click at [253, 120] on input "Send approval request by email" at bounding box center [250, 121] width 6 height 6
radio input "true"
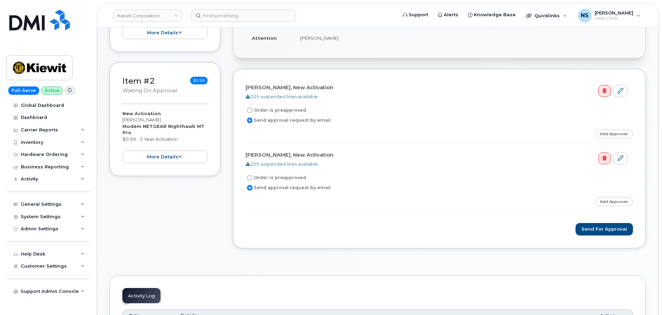
click at [281, 111] on label "Order is preapproved" at bounding box center [276, 110] width 61 height 8
click at [253, 111] on input "Order is preapproved" at bounding box center [250, 111] width 6 height 6
radio input "true"
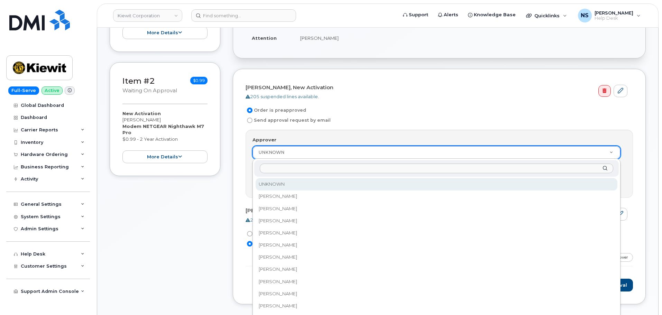
paste input "106026.1182"
type input "106026.1182"
click at [295, 171] on input "Approver" at bounding box center [437, 169] width 354 height 10
type input "Emm"
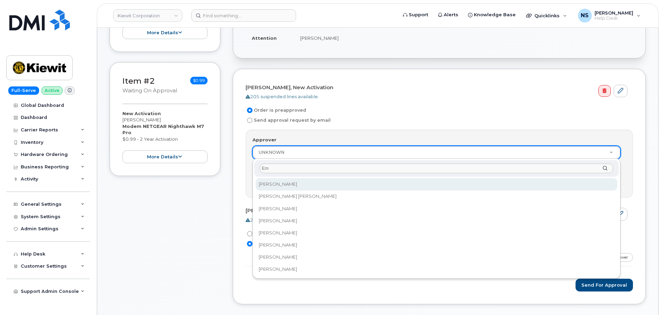
type input "Emm"
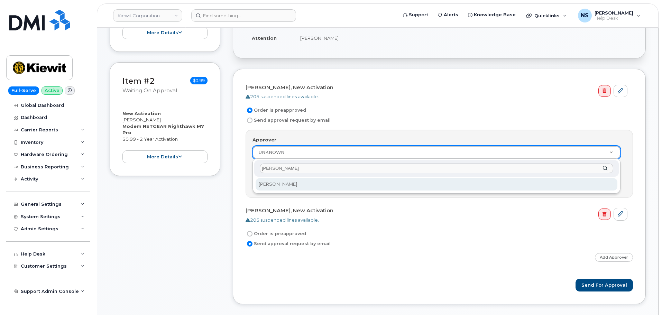
type input "Jack Doody"
drag, startPoint x: 295, startPoint y: 169, endPoint x: 250, endPoint y: 164, distance: 45.5
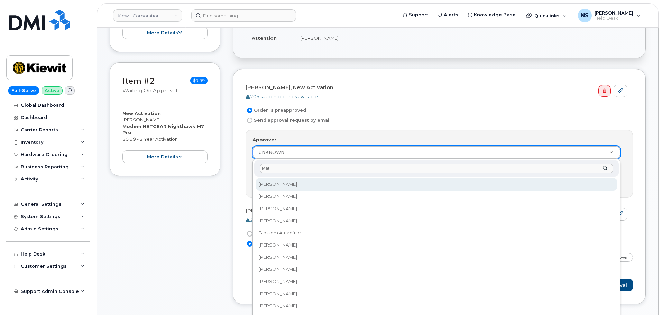
type input "Matt"
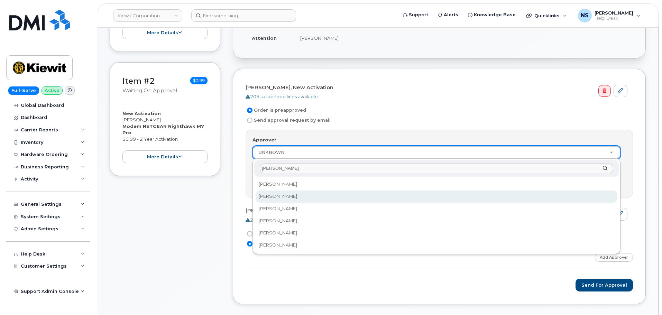
select select "2357454"
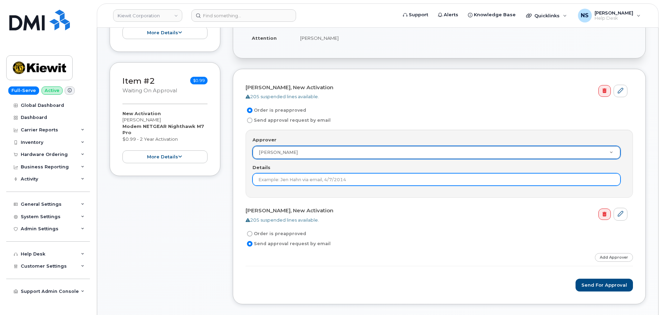
drag, startPoint x: 281, startPoint y: 185, endPoint x: 285, endPoint y: 178, distance: 7.6
click at [283, 183] on input "Details" at bounding box center [437, 179] width 368 height 12
click at [302, 179] on input "Details" at bounding box center [437, 179] width 368 height 12
paste input "MBEDWARDS@WEEKSMARINE.COM"
type input "MBEDWARDS@WEEKSMARINE.COM"
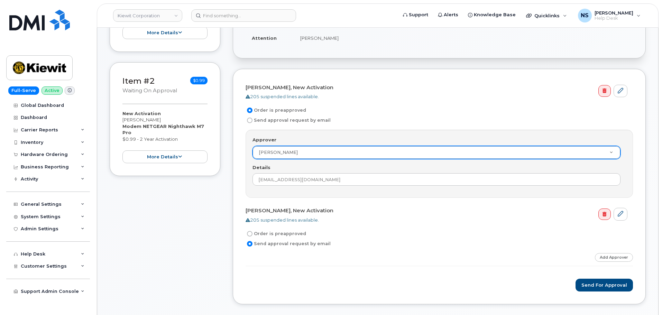
click at [356, 126] on form "Emmanuel Soto Rojas, New Activation 205 suspended lines available. Order is pre…" at bounding box center [440, 187] width 388 height 210
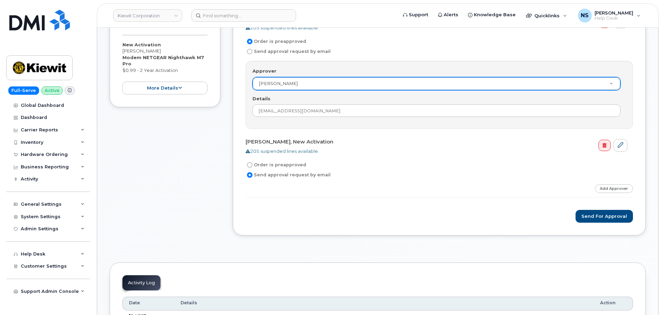
scroll to position [277, 0]
click at [598, 220] on button "Send for Approval" at bounding box center [604, 216] width 57 height 13
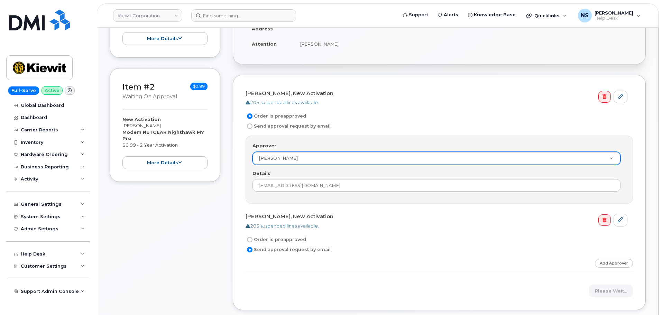
scroll to position [138, 0]
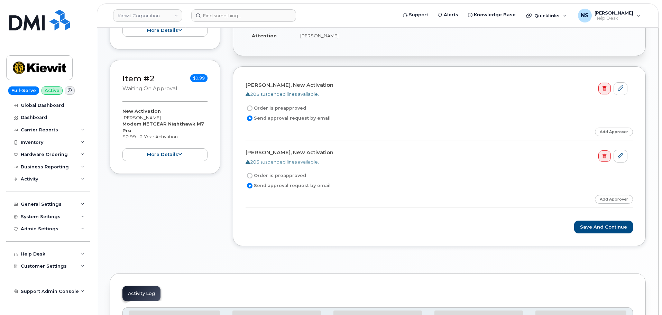
scroll to position [243, 0]
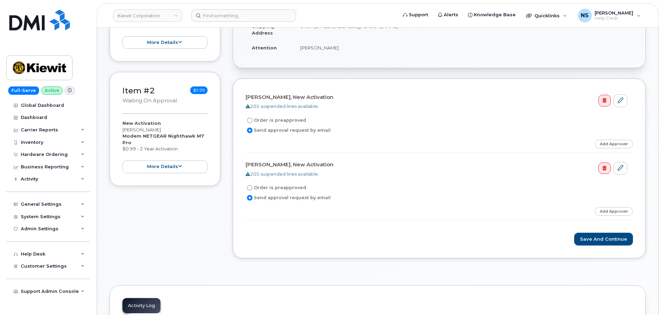
click at [286, 119] on label "Order is preapproved" at bounding box center [276, 120] width 61 height 8
click at [253, 119] on input "Order is preapproved" at bounding box center [250, 121] width 6 height 6
radio input "true"
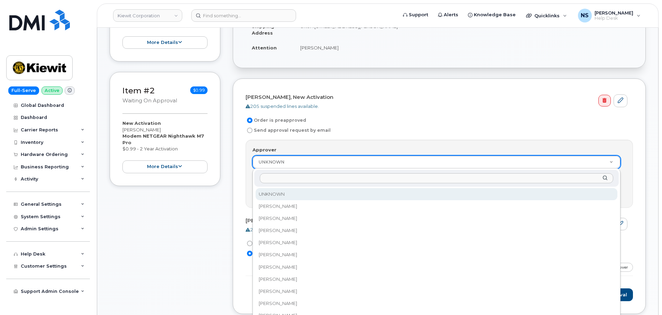
drag, startPoint x: 290, startPoint y: 158, endPoint x: 290, endPoint y: 162, distance: 3.5
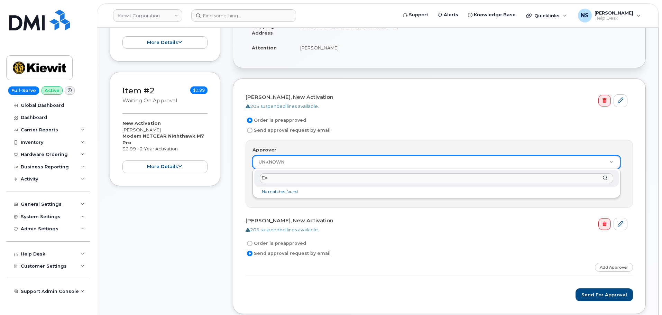
type input "E"
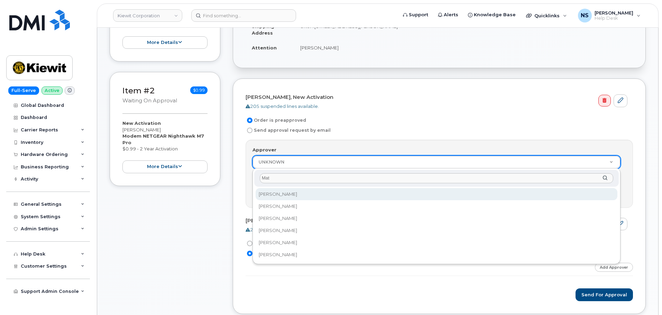
type input "Matt"
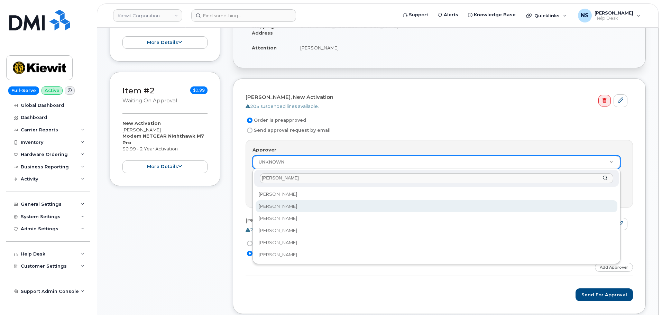
select select "2357454"
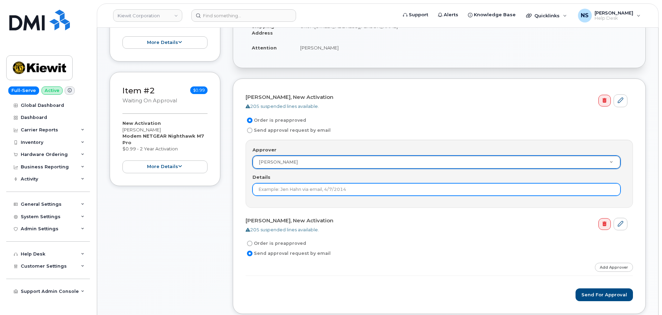
click at [301, 192] on input "Details" at bounding box center [437, 189] width 368 height 12
paste input "MBEDWARDS@WEEKSMARINE.COM"
type input "MBEDWARDS@WEEKSMARINE.COM"
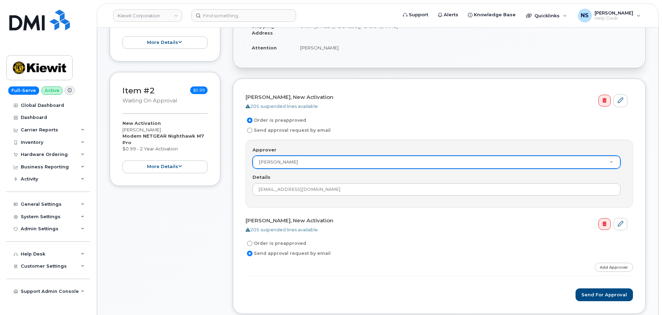
click at [440, 115] on form "Emmanuel Soto Rojas, New Activation 205 suspended lines available. Order is pre…" at bounding box center [440, 196] width 388 height 210
click at [280, 245] on label "Order is preapproved" at bounding box center [276, 243] width 61 height 8
click at [253, 245] on input "Order is preapproved" at bounding box center [250, 244] width 6 height 6
radio input "true"
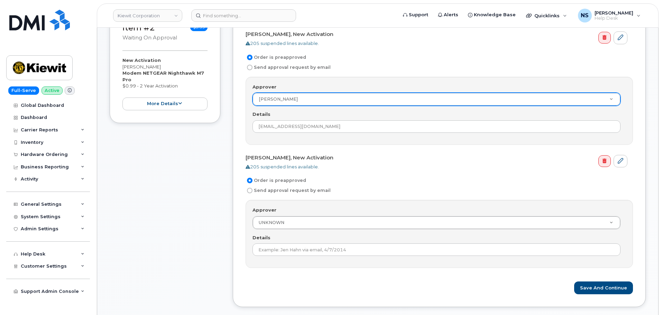
scroll to position [382, 0]
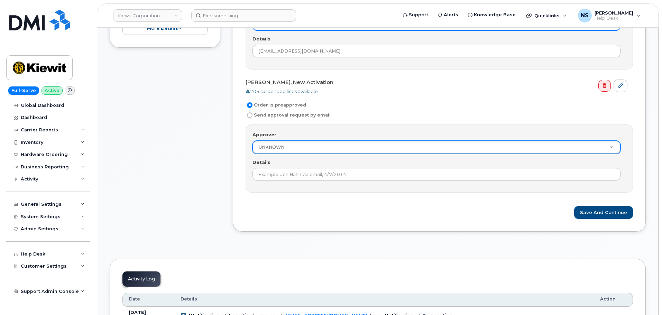
drag, startPoint x: 276, startPoint y: 142, endPoint x: 279, endPoint y: 145, distance: 4.2
click at [276, 144] on div "Approver UNKNOWN Approver Approver UNKNOWN Aaron Seward Abrianna Garcia Adrien …" at bounding box center [440, 142] width 374 height 22
type input "DMI"
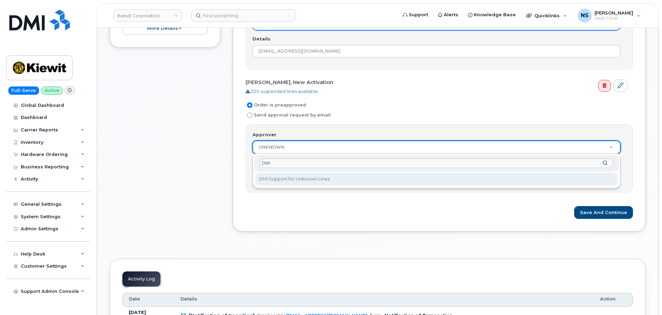
select select "2346208"
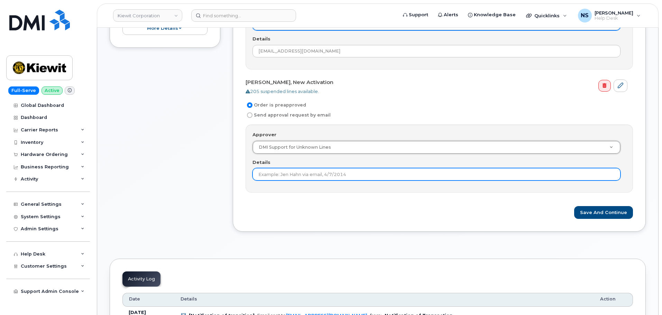
click at [296, 172] on input "Details" at bounding box center [437, 174] width 368 height 12
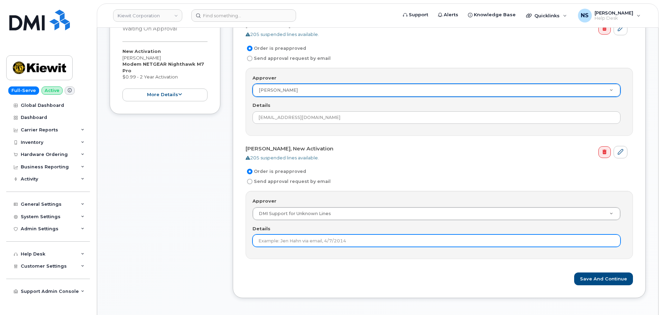
scroll to position [278, 0]
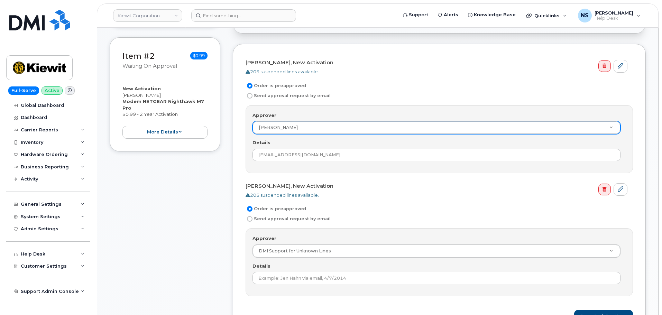
drag, startPoint x: 302, startPoint y: 135, endPoint x: 305, endPoint y: 129, distance: 7.0
click at [302, 132] on div "Approver Matthew Edwards Approver UNKNOWN Aaron Seward Abrianna Garcia Adrien A…" at bounding box center [440, 139] width 388 height 68
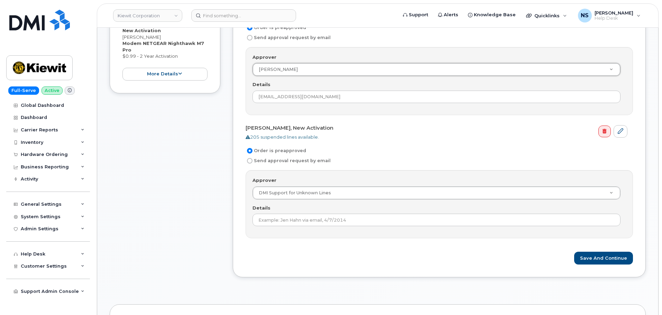
scroll to position [347, 0]
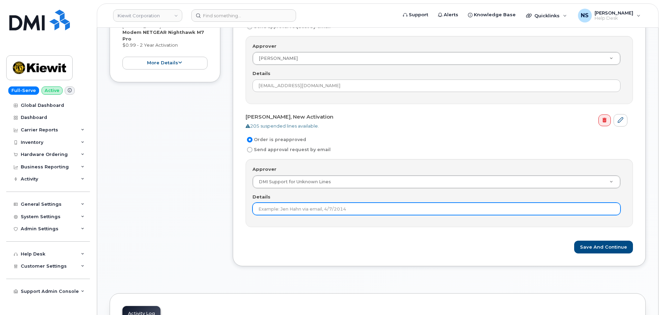
click at [312, 207] on input "Details" at bounding box center [437, 209] width 368 height 12
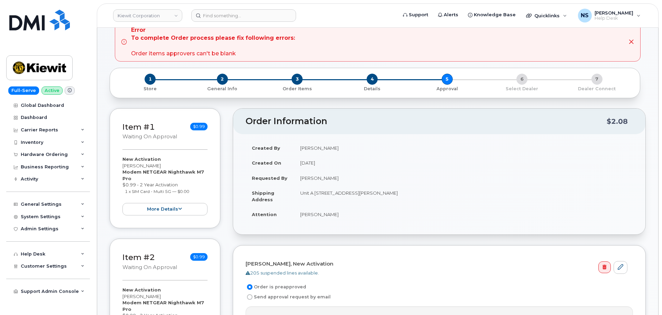
scroll to position [0, 0]
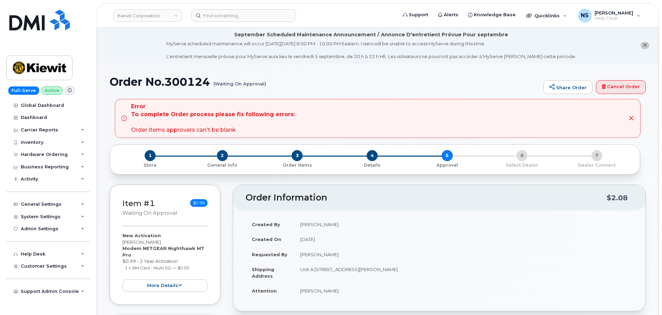
click at [202, 82] on h1 "Order No.300124 (Waiting On Approval)" at bounding box center [325, 82] width 430 height 12
copy h1 "300124"
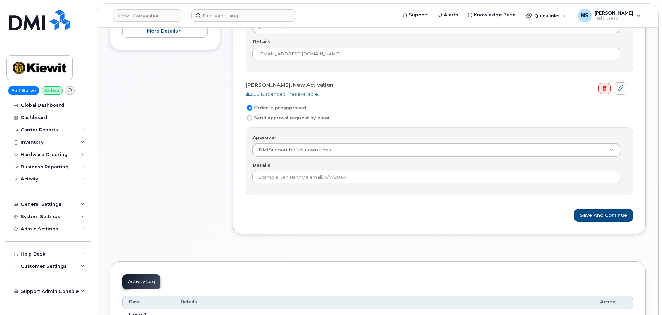
scroll to position [381, 0]
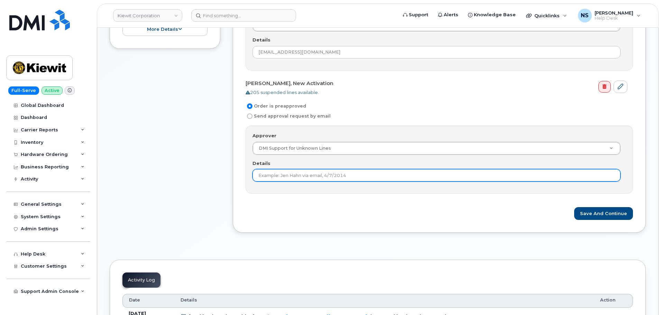
click at [324, 173] on input "Details" at bounding box center [437, 175] width 368 height 12
click at [284, 174] on input "Details" at bounding box center [437, 175] width 368 height 12
click at [283, 176] on input "Details" at bounding box center [437, 175] width 368 height 12
type input "[EMAIL_ADDRESS][DOMAIN_NAME]"
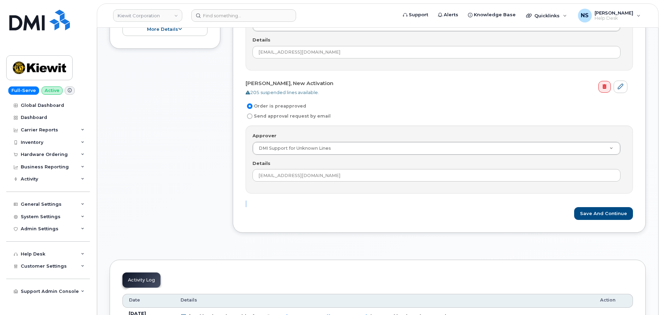
click at [372, 209] on form "Emmanuel Soto Rojas, New Activation 205 suspended lines available. Order is pre…" at bounding box center [440, 87] width 388 height 266
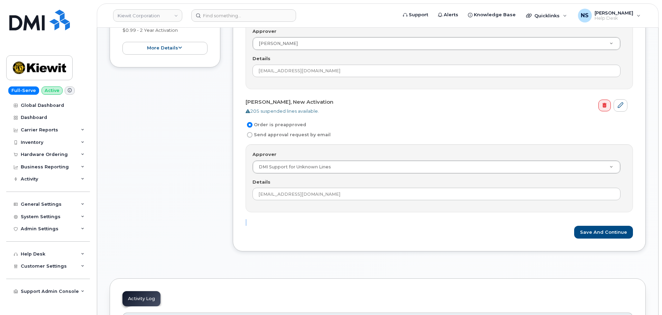
scroll to position [415, 0]
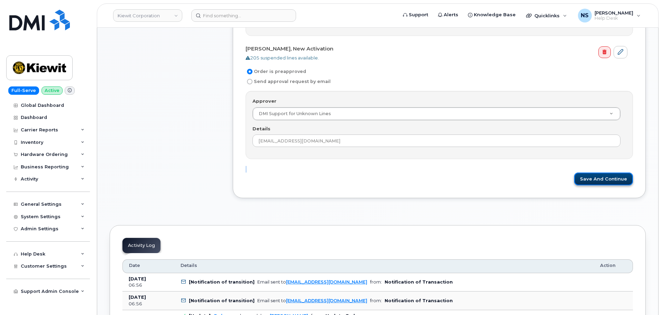
drag, startPoint x: 583, startPoint y: 180, endPoint x: 545, endPoint y: 204, distance: 45.4
click at [584, 179] on button "Save and Continue" at bounding box center [603, 179] width 59 height 13
click at [322, 179] on div "Please wait..." at bounding box center [440, 179] width 388 height 13
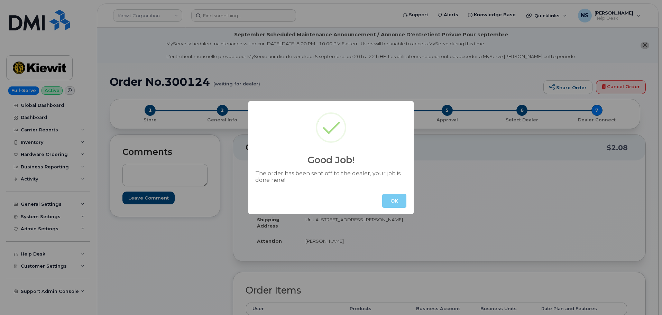
click at [386, 195] on button "OK" at bounding box center [394, 201] width 24 height 14
